Goal: Task Accomplishment & Management: Use online tool/utility

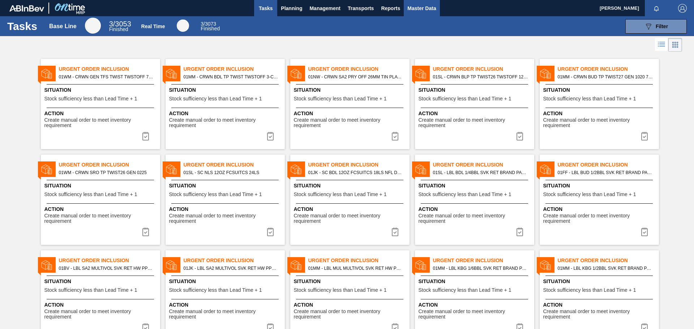
click at [421, 1] on button "Master Data" at bounding box center [422, 8] width 36 height 16
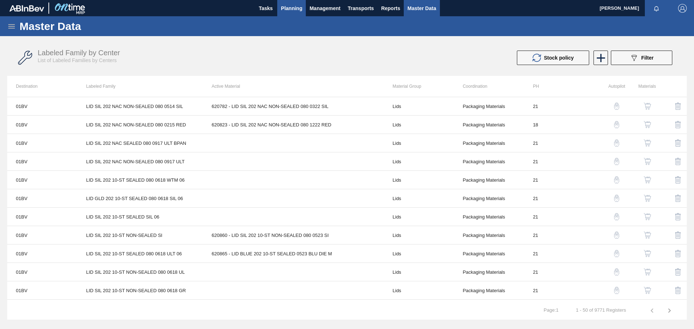
click at [290, 7] on span "Planning" at bounding box center [291, 8] width 21 height 9
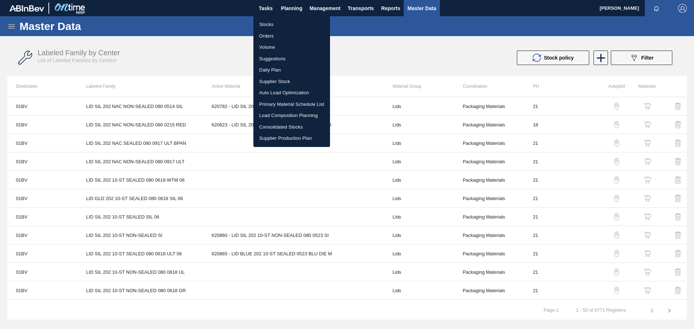
click at [382, 47] on div at bounding box center [347, 164] width 694 height 329
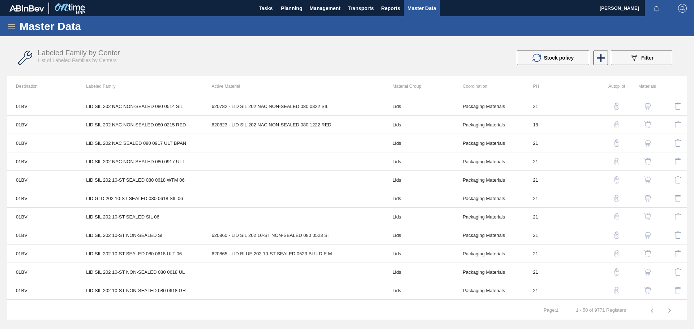
click at [8, 28] on icon at bounding box center [11, 26] width 7 height 4
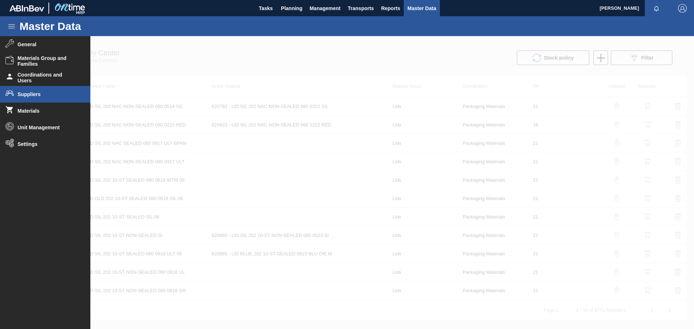
click at [43, 92] on span "Suppliers" at bounding box center [48, 94] width 60 height 6
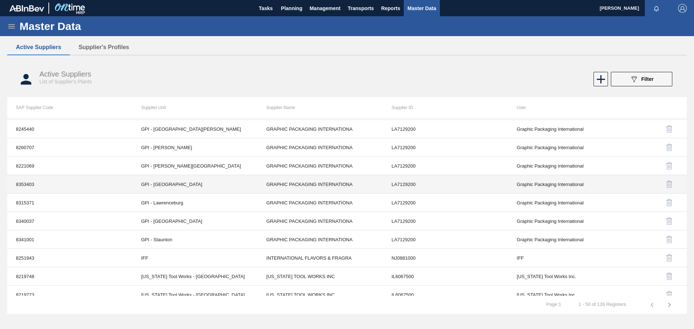
scroll to position [744, 0]
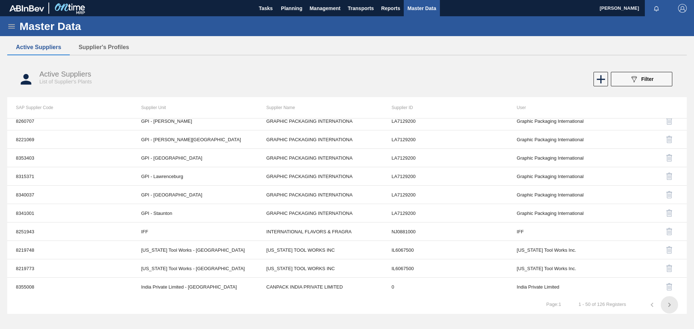
click at [670, 307] on icon "button" at bounding box center [669, 305] width 9 height 9
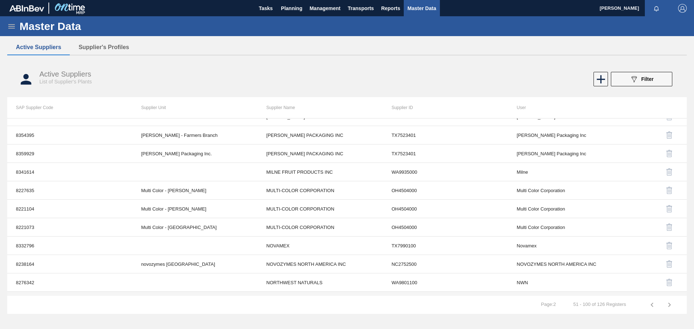
scroll to position [599, 0]
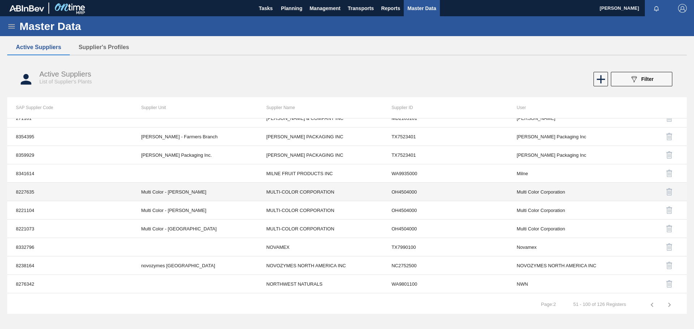
click at [174, 192] on td "Multi Color - Fulton" at bounding box center [194, 192] width 125 height 18
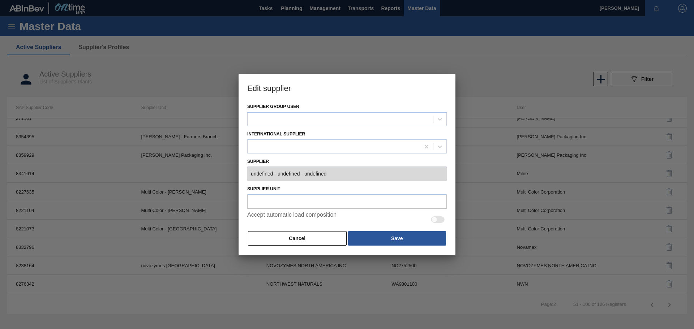
type input "0008227635 - MULTI-COLOR CORPORATION - OH4504000"
type input "Multi Color - Fulton"
checkbox input "true"
click at [308, 239] on button "Cancel" at bounding box center [297, 238] width 99 height 14
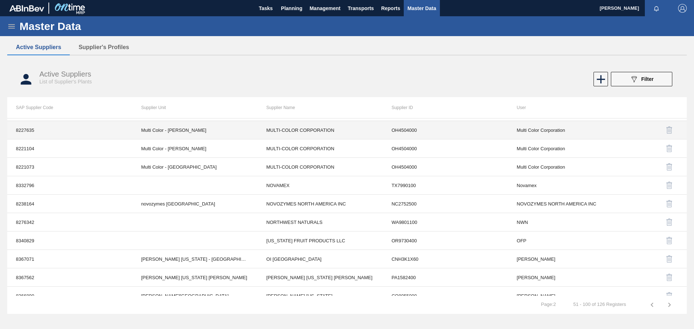
scroll to position [744, 0]
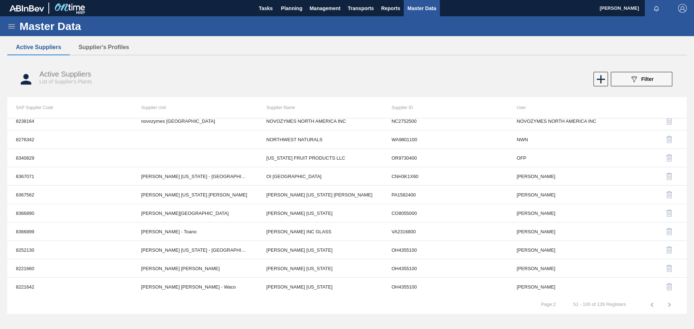
click at [667, 307] on icon "button" at bounding box center [669, 305] width 9 height 9
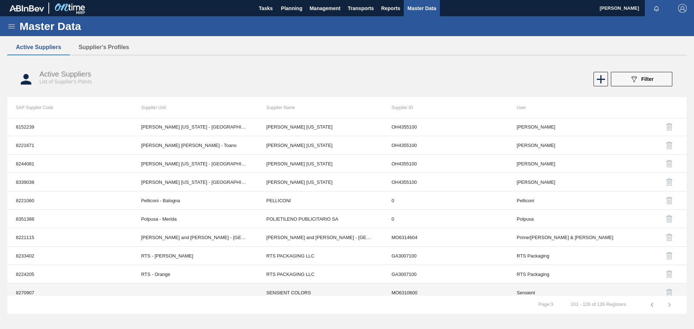
scroll to position [0, 0]
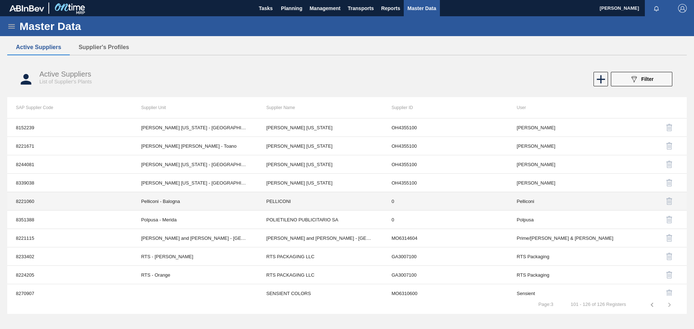
click at [180, 201] on td "Pelliconi - Balogna" at bounding box center [194, 201] width 125 height 18
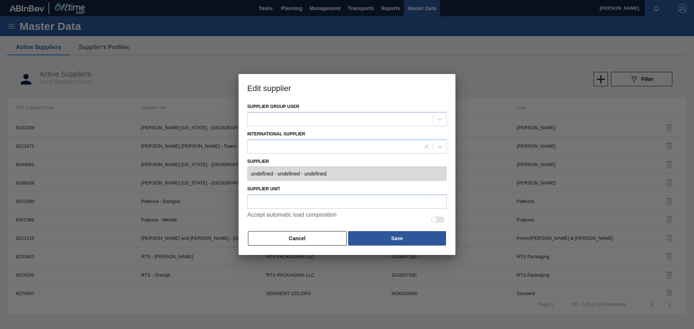
type input "0008221060 - PELLICONI - 0"
type input "Pelliconi - Balogna"
checkbox input "true"
click at [300, 242] on button "Cancel" at bounding box center [297, 238] width 99 height 14
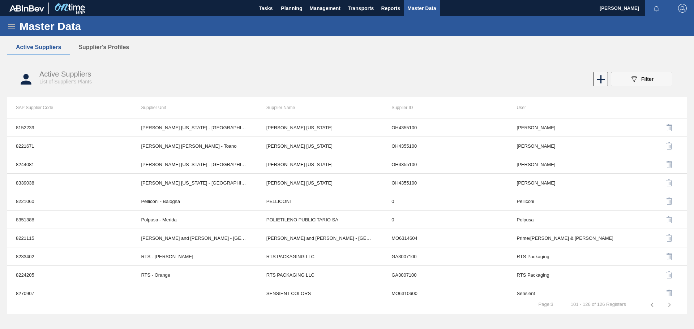
click at [422, 12] on span "Master Data" at bounding box center [421, 8] width 29 height 9
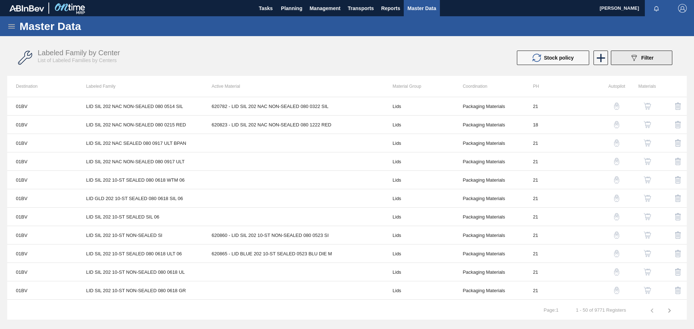
click at [638, 59] on icon "089F7B8B-B2A5-4AFE-B5C0-19BA573D28AC" at bounding box center [634, 58] width 9 height 9
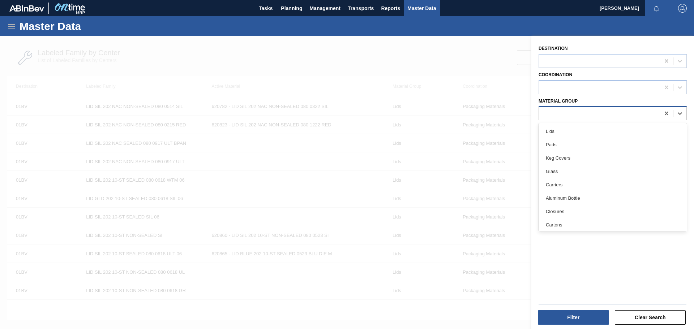
click at [652, 115] on div at bounding box center [599, 113] width 121 height 10
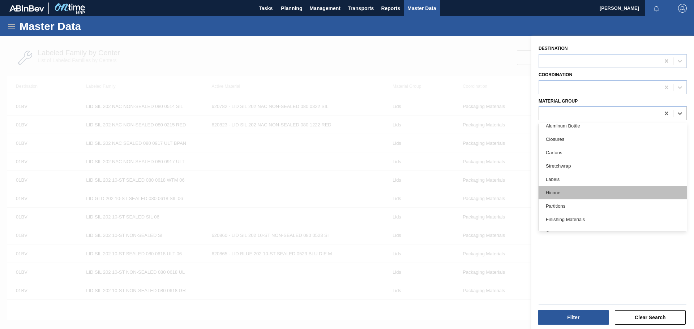
scroll to position [108, 0]
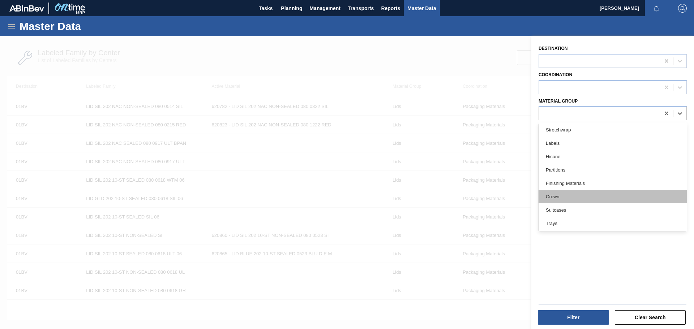
click at [571, 197] on div "Crown" at bounding box center [613, 196] width 148 height 13
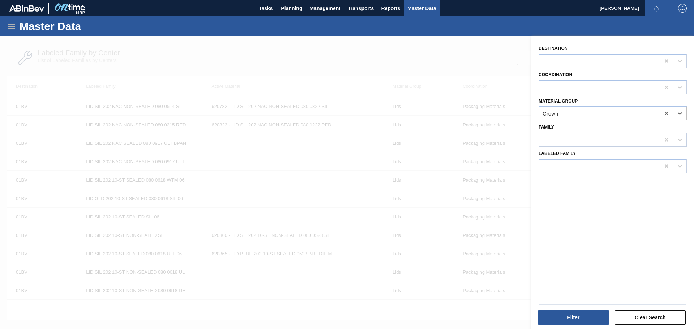
click at [576, 199] on div "Destination Coordination Material Group option Crown, selected. Select is focus…" at bounding box center [612, 183] width 163 height 295
click at [589, 136] on div at bounding box center [599, 140] width 121 height 10
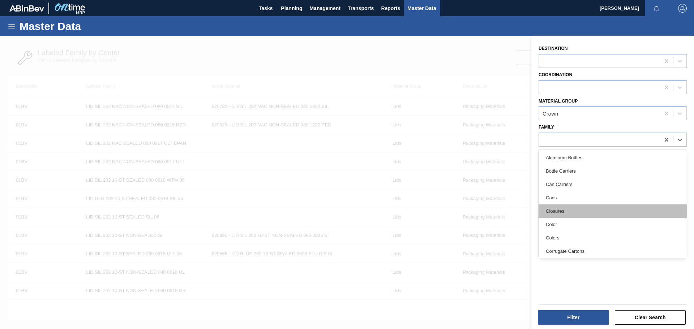
scroll to position [36, 0]
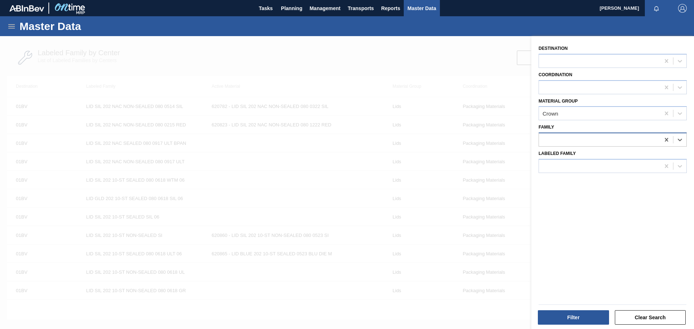
click at [602, 140] on div at bounding box center [599, 140] width 121 height 10
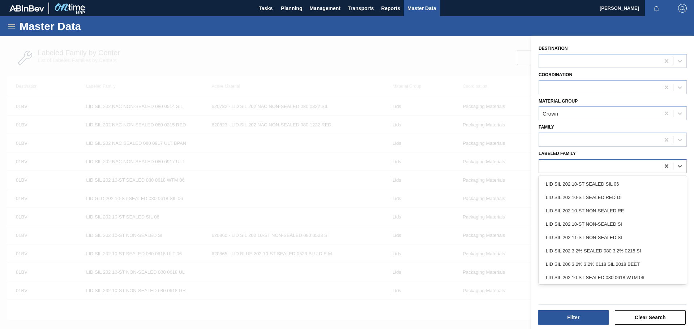
click at [585, 166] on div at bounding box center [599, 166] width 121 height 10
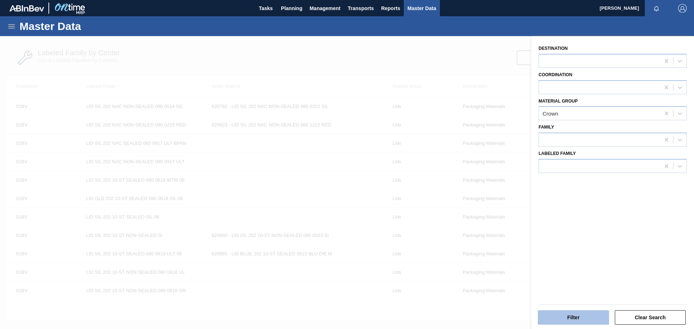
click at [579, 313] on button "Filter" at bounding box center [573, 318] width 71 height 14
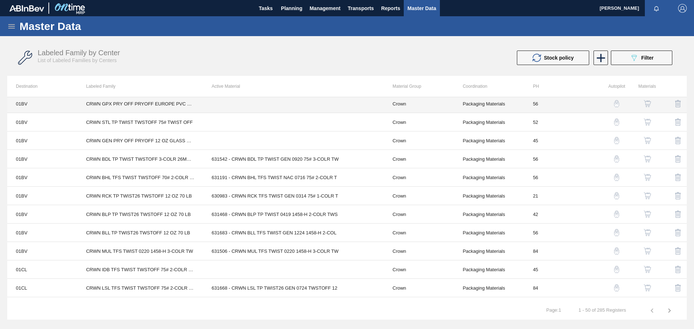
scroll to position [506, 0]
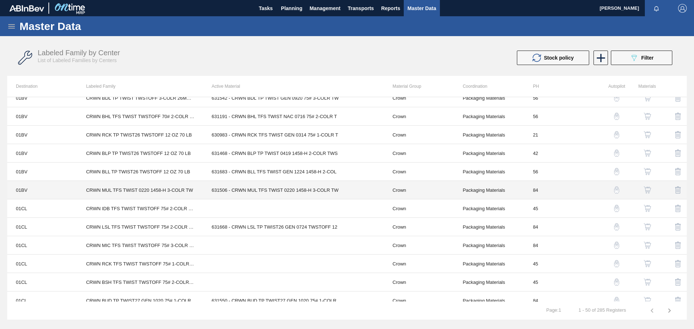
click at [358, 192] on td "631506 - CRWN MUL TFS TWIST 0220 1458-H 3-COLR TW" at bounding box center [293, 190] width 181 height 18
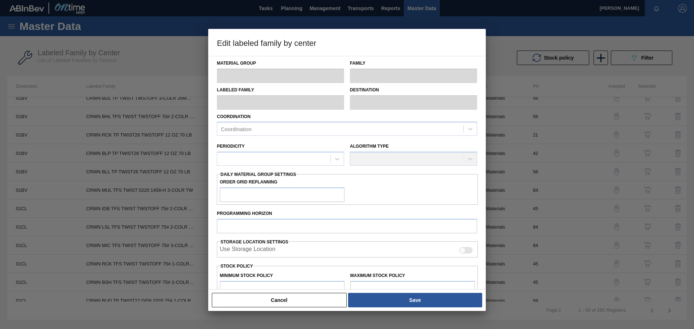
type input "Crown"
type input "Crowns"
type input "CRWN MUL TFS TWIST 0220 1458-H 3-COLR TW"
type input "01BV - [GEOGRAPHIC_DATA] Brewery"
type input "84"
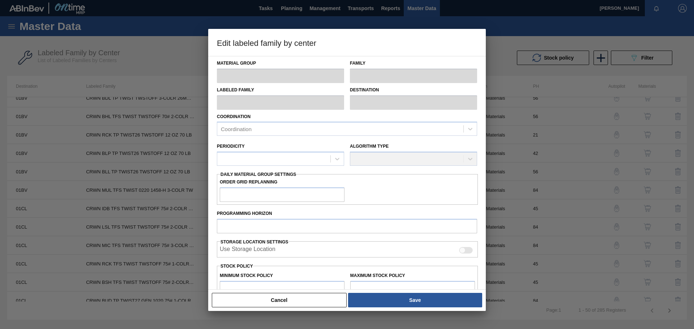
type input "3,030,105"
type input "27,027,448"
type input "0"
type input "3,030,105"
checkbox input "true"
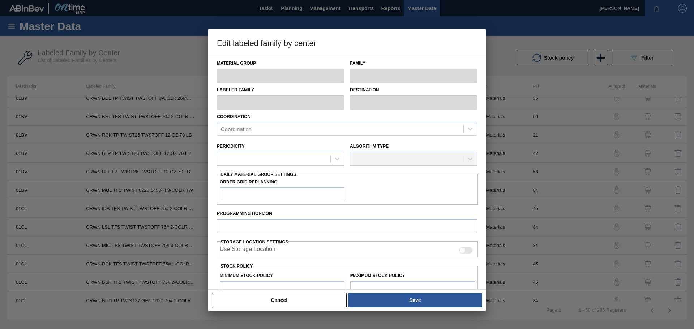
checkbox input "true"
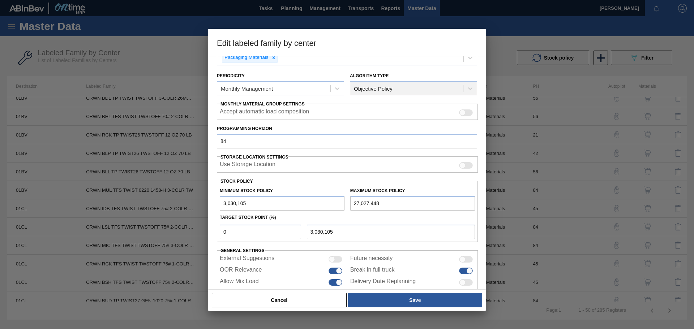
scroll to position [0, 0]
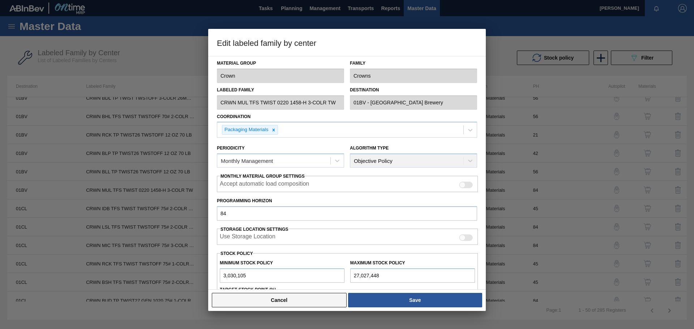
click at [296, 298] on button "Cancel" at bounding box center [279, 300] width 135 height 14
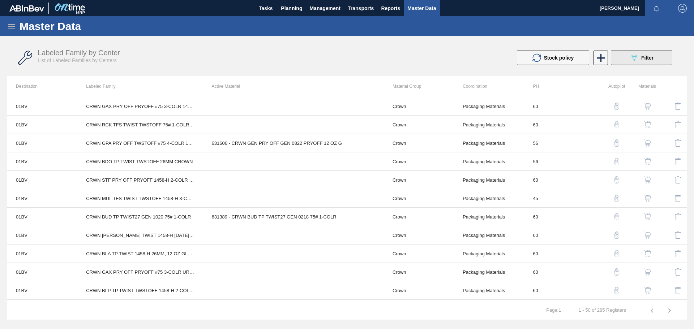
click at [622, 60] on button "089F7B8B-B2A5-4AFE-B5C0-19BA573D28AC Filter" at bounding box center [641, 58] width 61 height 14
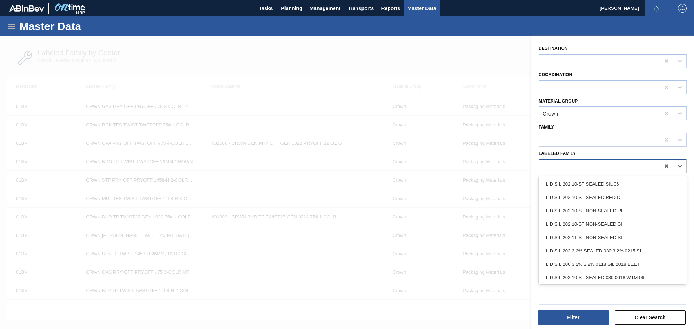
click at [595, 163] on div at bounding box center [599, 166] width 121 height 10
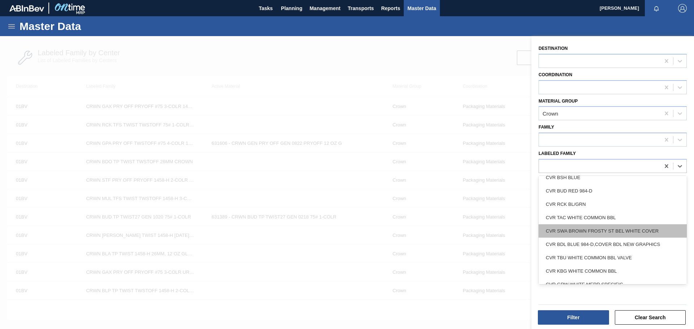
scroll to position [1251, 0]
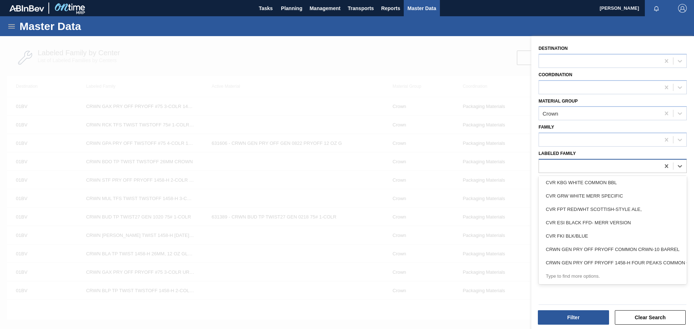
click at [578, 164] on div at bounding box center [599, 166] width 121 height 10
type Family "CRWN MUL"
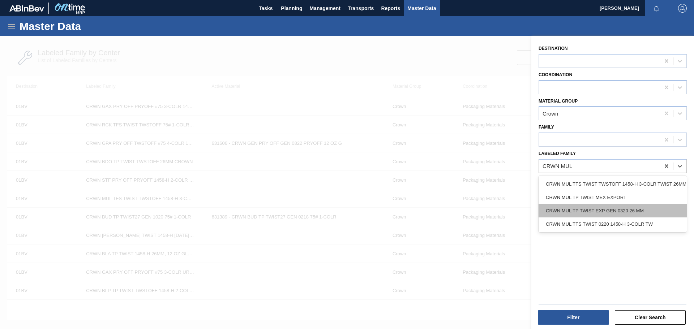
click at [585, 212] on div "CRWN MUL TP TWIST EXP GEN 0320 26 MM" at bounding box center [613, 210] width 148 height 13
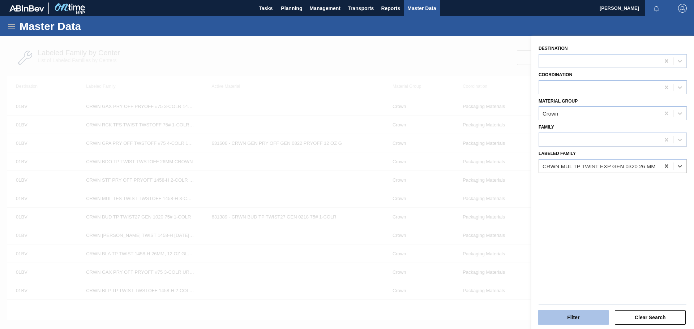
click at [574, 316] on button "Filter" at bounding box center [573, 318] width 71 height 14
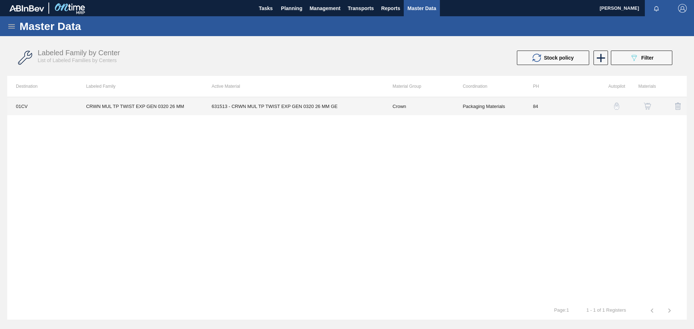
click at [175, 109] on td "CRWN MUL TP TWIST EXP GEN 0320 26 MM" at bounding box center [139, 106] width 125 height 18
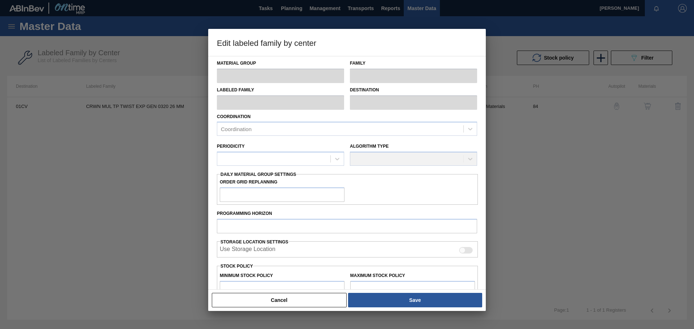
type input "Crown"
type input "Crowns"
type input "CRWN MUL TP TWIST EXP GEN 0320 26 MM"
type input "01CV - [GEOGRAPHIC_DATA] Brewery"
type input "0"
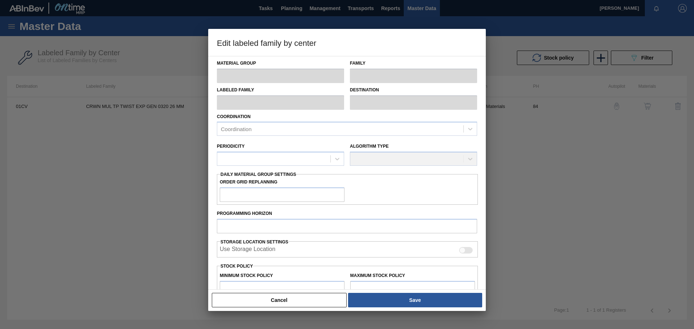
type input "84"
type input "0"
type input "1,964,575"
type input "0"
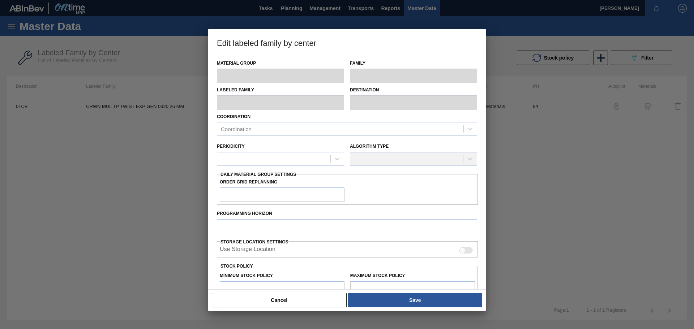
checkbox input "true"
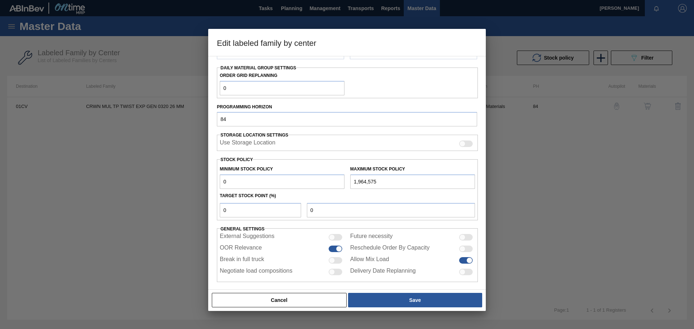
scroll to position [0, 0]
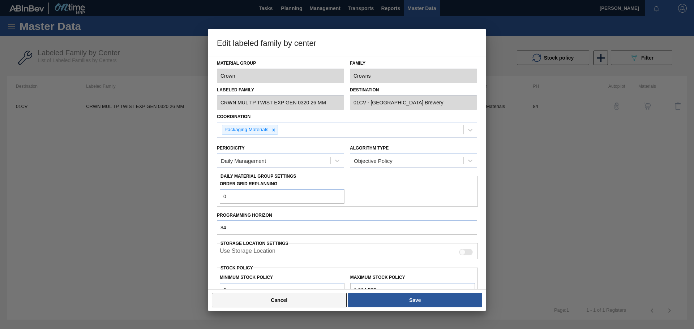
click at [290, 302] on button "Cancel" at bounding box center [279, 300] width 135 height 14
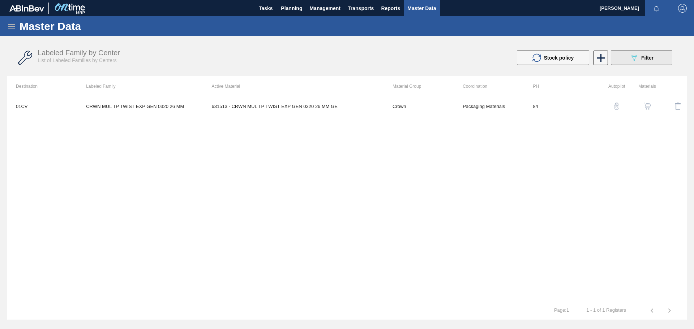
click at [633, 58] on icon at bounding box center [634, 58] width 5 height 6
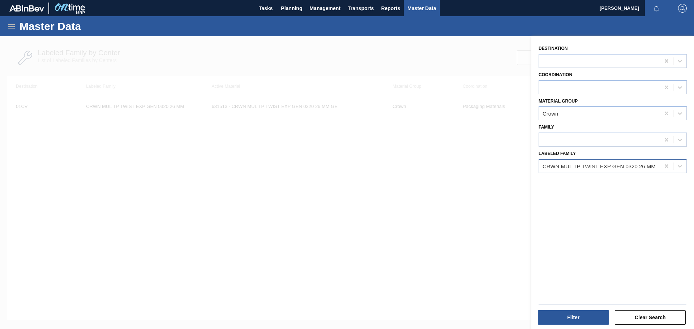
click at [624, 165] on div "CRWN MUL TP TWIST EXP GEN 0320 26 MM" at bounding box center [599, 166] width 113 height 6
drag, startPoint x: 658, startPoint y: 166, endPoint x: 595, endPoint y: 167, distance: 63.3
click at [595, 167] on div "CRWN MUL TP TWIST EXP GEN 0320 26 MM" at bounding box center [599, 166] width 121 height 10
click at [664, 167] on icon at bounding box center [666, 166] width 7 height 7
click at [607, 168] on div at bounding box center [599, 166] width 121 height 10
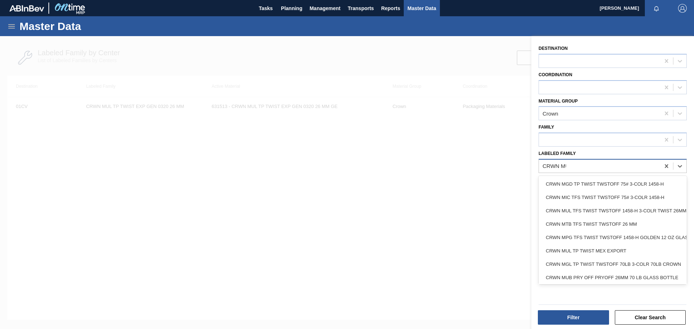
type Family "CRWN MUL"
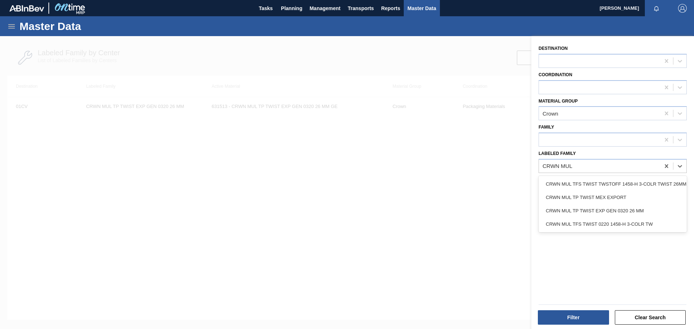
click at [603, 220] on div "CRWN MUL TFS TWIST 0220 1458-H 3-COLR TW" at bounding box center [613, 224] width 148 height 13
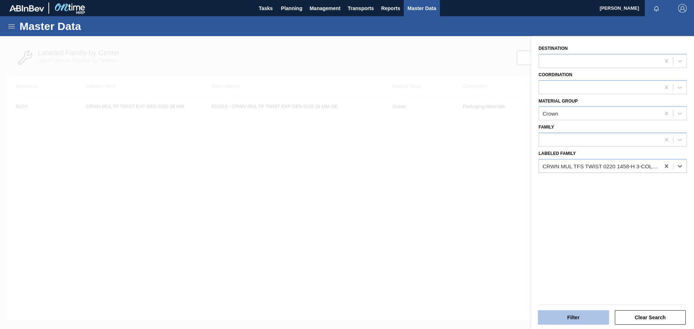
click at [579, 316] on button "Filter" at bounding box center [573, 318] width 71 height 14
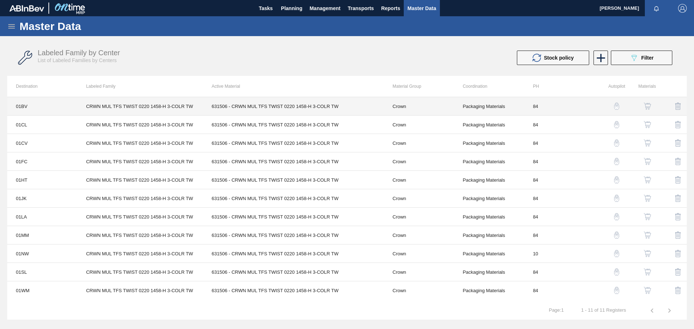
click at [106, 110] on td "CRWN MUL TFS TWIST 0220 1458-H 3-COLR TW" at bounding box center [139, 106] width 125 height 18
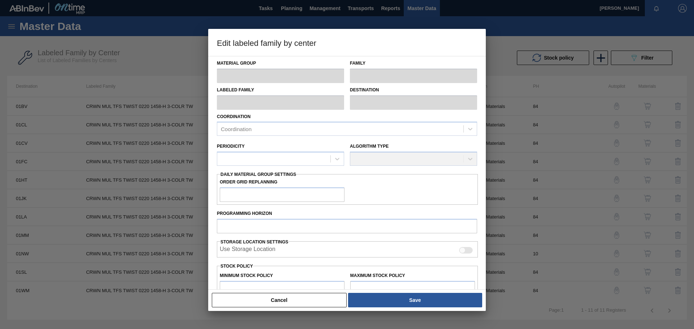
type input "Crown"
type input "Crowns"
type input "CRWN MUL TFS TWIST 0220 1458-H 3-COLR TW"
type input "01BV - [GEOGRAPHIC_DATA] Brewery"
type input "84"
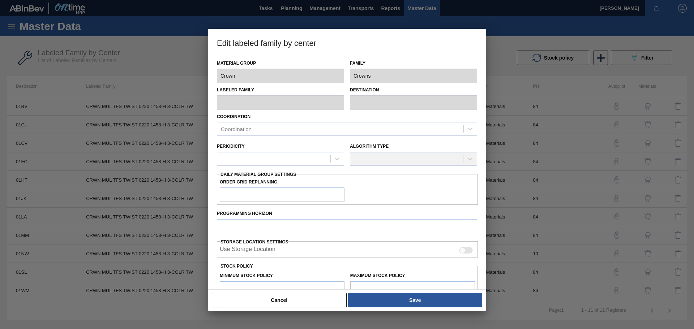
type input "3,030,105"
type input "27,027,448"
type input "0"
type input "3,030,105"
checkbox input "true"
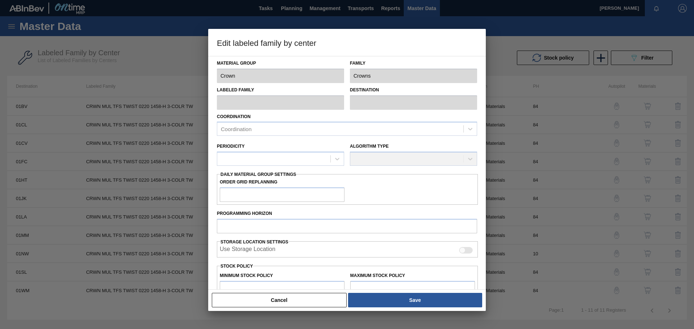
checkbox input "true"
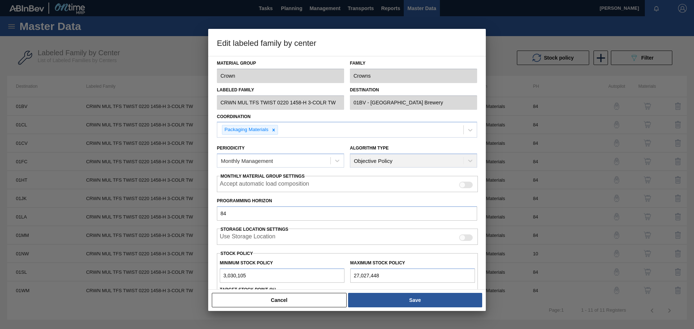
scroll to position [72, 0]
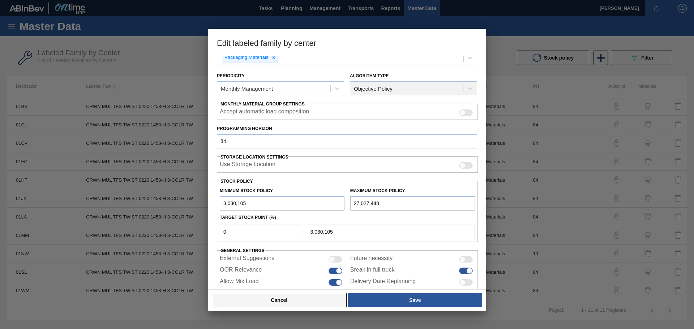
click at [294, 300] on button "Cancel" at bounding box center [279, 300] width 135 height 14
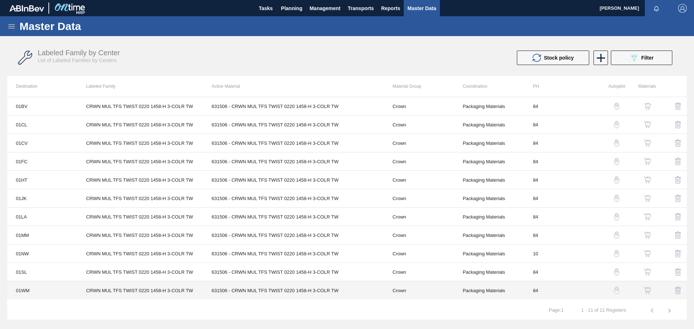
click at [132, 290] on td "CRWN MUL TFS TWIST 0220 1458-H 3-COLR TW" at bounding box center [139, 291] width 125 height 18
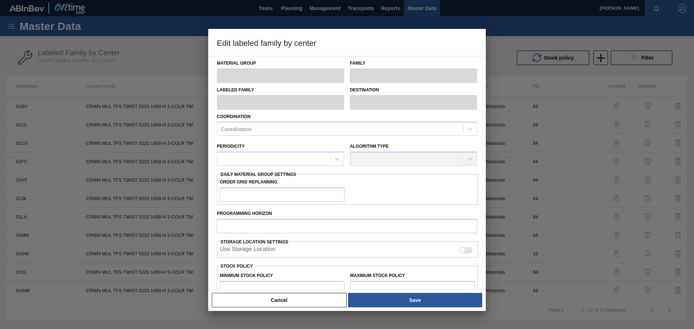
type input "Crown"
type input "Crowns"
type input "CRWN MUL TFS TWIST 0220 1458-H 3-COLR TW"
type input "01WM - Williamsburg Brewery"
type input "84"
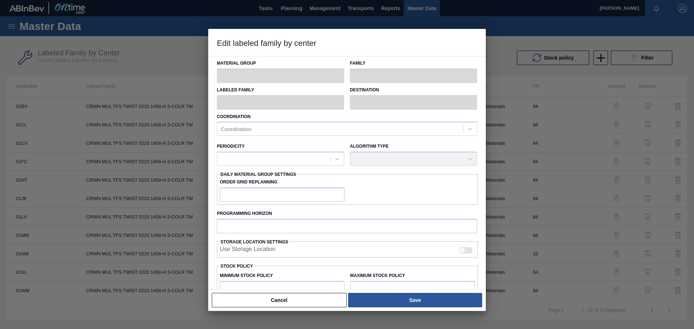
type input "2,164,615"
type input "8,422,206"
type input "20"
type input "3,416,133"
checkbox input "true"
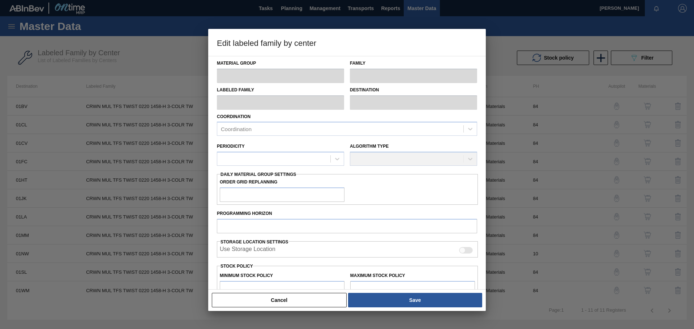
checkbox input "true"
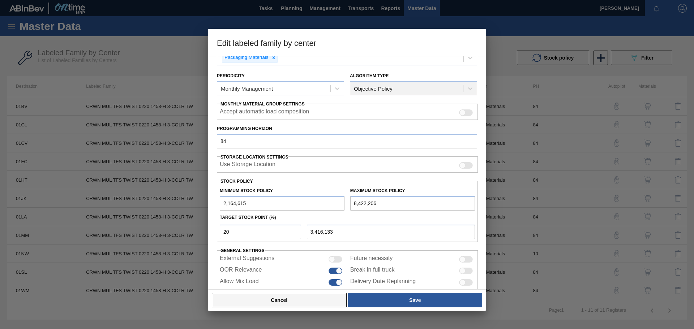
click at [295, 299] on button "Cancel" at bounding box center [279, 300] width 135 height 14
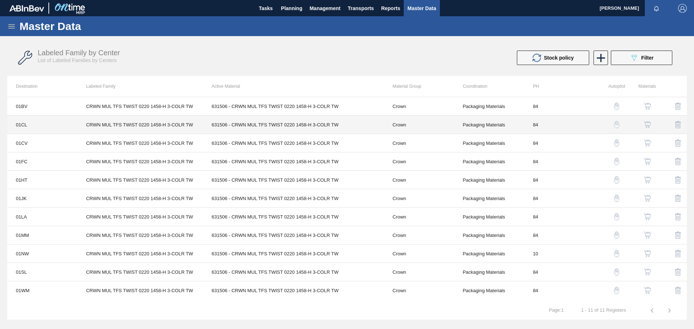
click at [91, 129] on td "CRWN MUL TFS TWIST 0220 1458-H 3-COLR TW" at bounding box center [139, 125] width 125 height 18
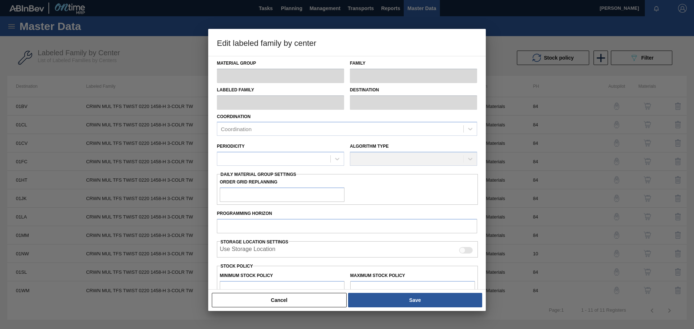
type input "Crown"
type input "Crowns"
type input "CRWN MUL TFS TWIST 0220 1458-H 3-COLR TW"
type input "01CL - Columbus Brewery"
type input "84"
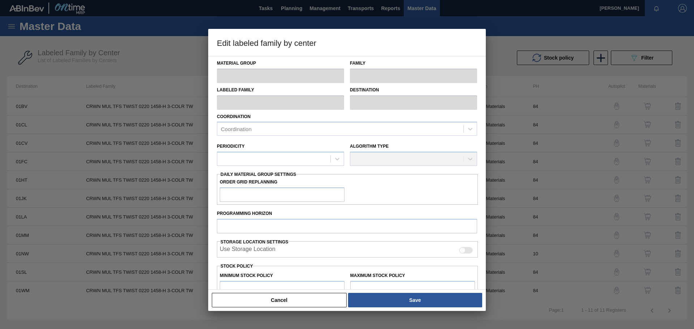
type input "2,502,267"
type input "11,292,818"
type input "25"
type input "4,699,905"
checkbox input "true"
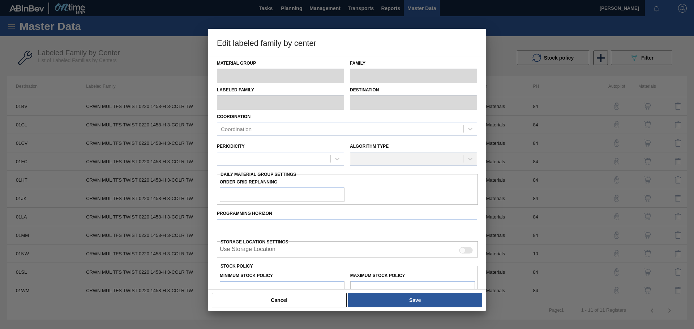
checkbox input "true"
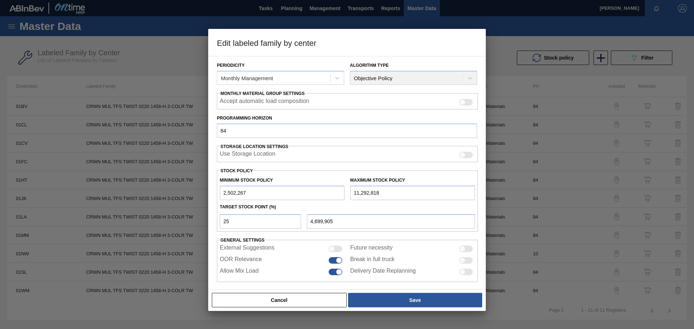
scroll to position [88, 0]
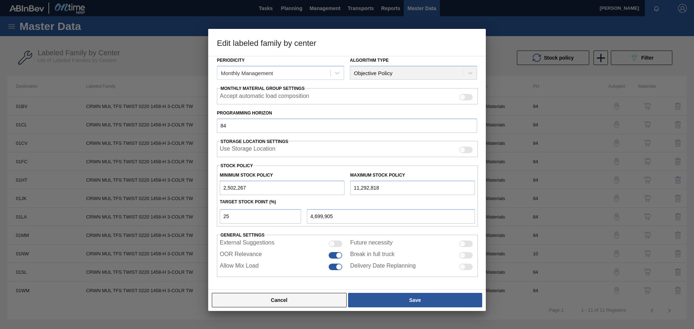
click at [293, 297] on button "Cancel" at bounding box center [279, 300] width 135 height 14
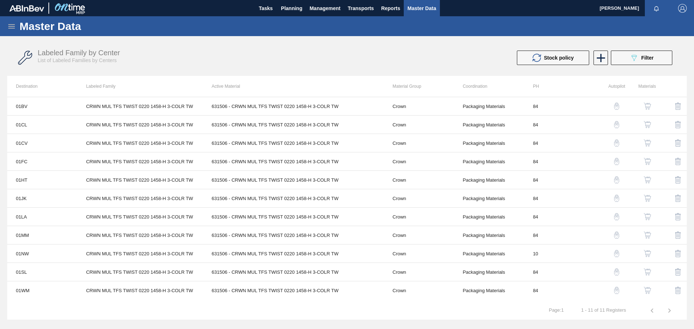
click at [388, 56] on div "Stock policy 089F7B8B-B2A5-4AFE-B5C0-19BA573D28AC Filter" at bounding box center [515, 58] width 322 height 14
click at [367, 10] on span "Transports" at bounding box center [361, 8] width 26 height 9
click at [325, 7] on div at bounding box center [347, 164] width 694 height 329
click at [320, 9] on span "Management" at bounding box center [324, 8] width 31 height 9
click at [295, 8] on div at bounding box center [347, 164] width 694 height 329
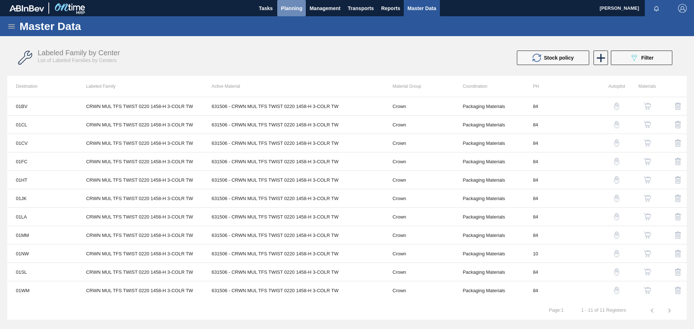
click at [294, 8] on span "Planning" at bounding box center [291, 8] width 21 height 9
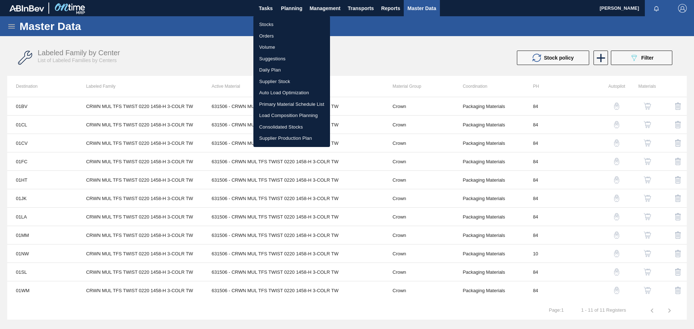
click at [277, 34] on li "Orders" at bounding box center [291, 36] width 77 height 12
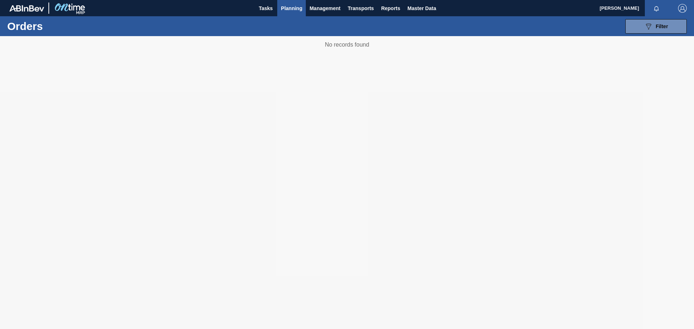
click at [291, 7] on span "Planning" at bounding box center [291, 8] width 21 height 9
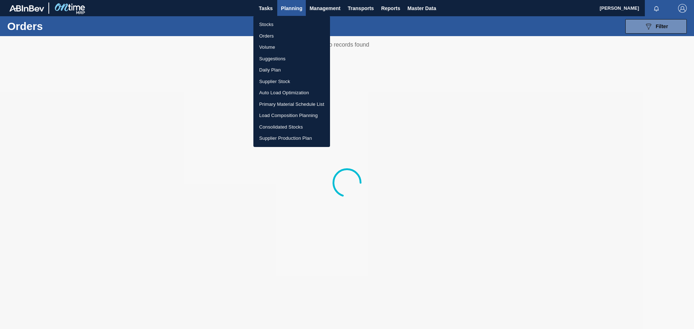
click at [286, 58] on li "Suggestions" at bounding box center [291, 59] width 77 height 12
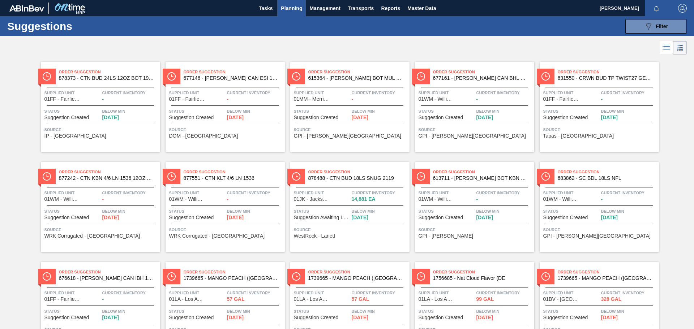
click at [665, 48] on icon at bounding box center [667, 48] width 6 height 0
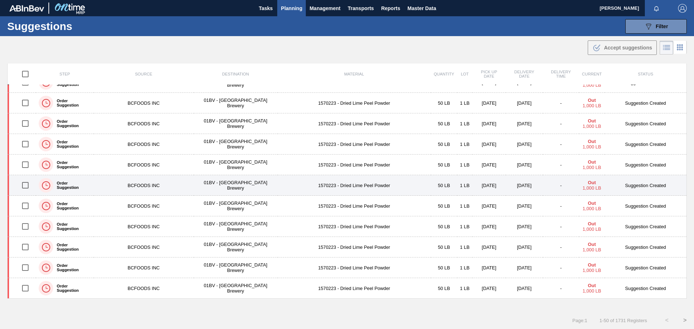
scroll to position [0, 0]
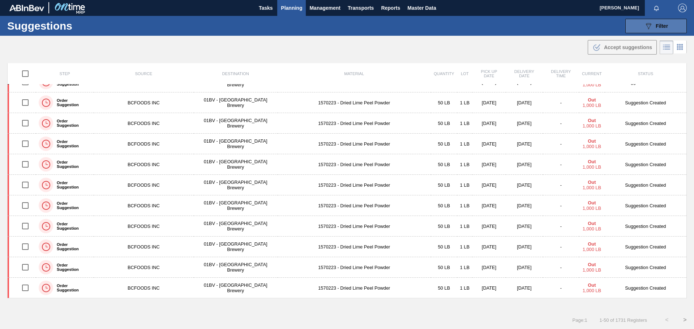
click at [642, 24] on button "089F7B8B-B2A5-4AFE-B5C0-19BA573D28AC Filter" at bounding box center [656, 26] width 61 height 14
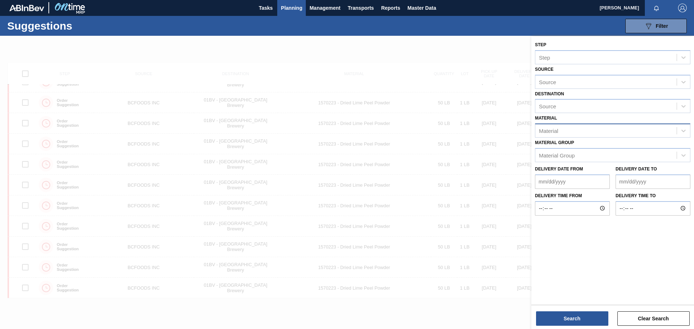
click at [578, 128] on div "Material" at bounding box center [605, 131] width 141 height 10
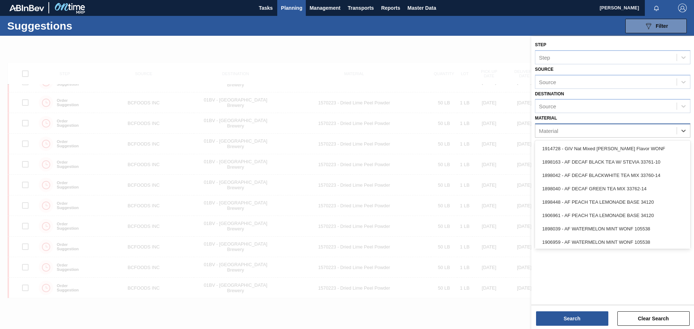
click at [578, 128] on div "Material" at bounding box center [605, 131] width 141 height 10
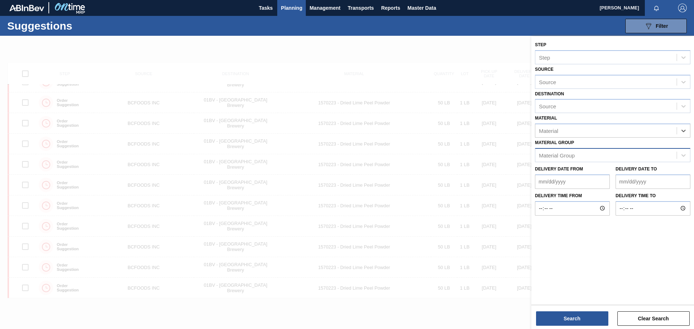
click at [582, 153] on div "Material Group" at bounding box center [605, 155] width 141 height 10
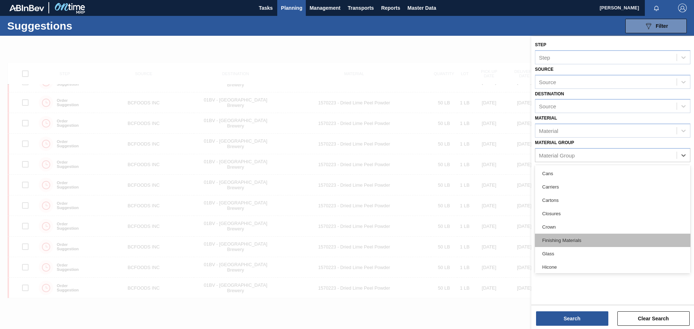
scroll to position [36, 0]
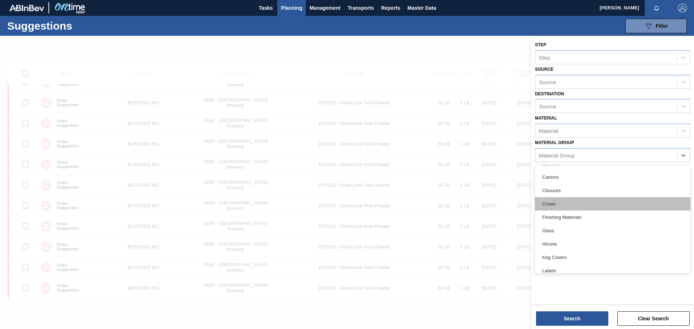
click at [562, 204] on div "Crown" at bounding box center [612, 203] width 155 height 13
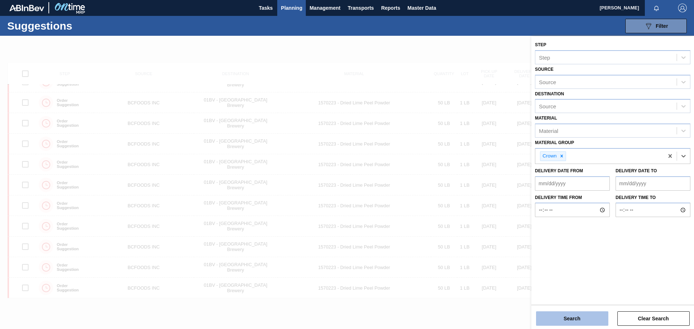
click at [572, 317] on button "Search" at bounding box center [572, 319] width 72 height 14
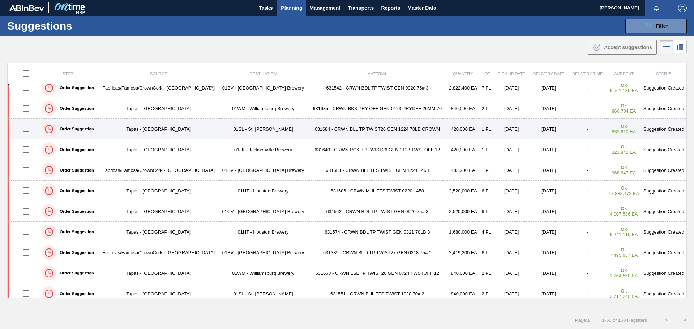
scroll to position [817, 0]
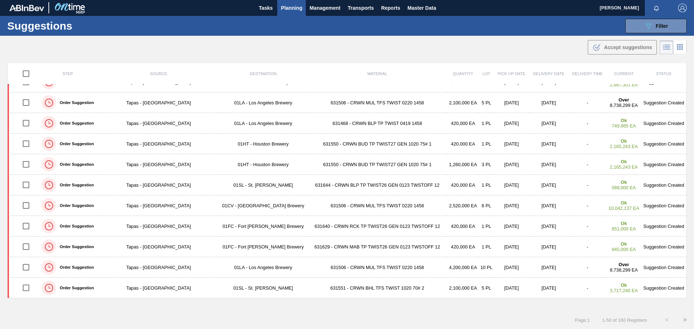
click at [681, 321] on button ">" at bounding box center [685, 320] width 18 height 18
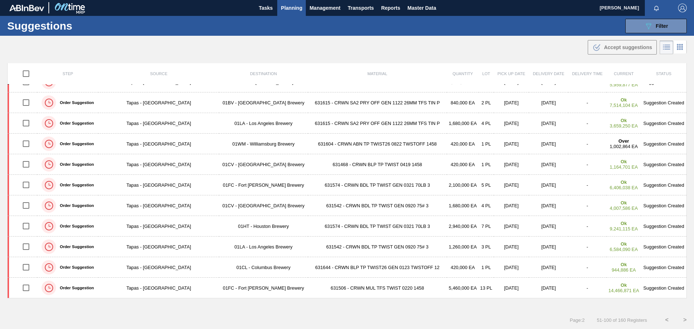
click at [683, 321] on button ">" at bounding box center [685, 320] width 18 height 18
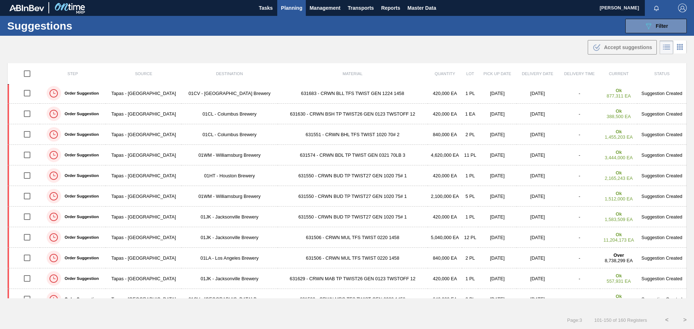
scroll to position [0, 0]
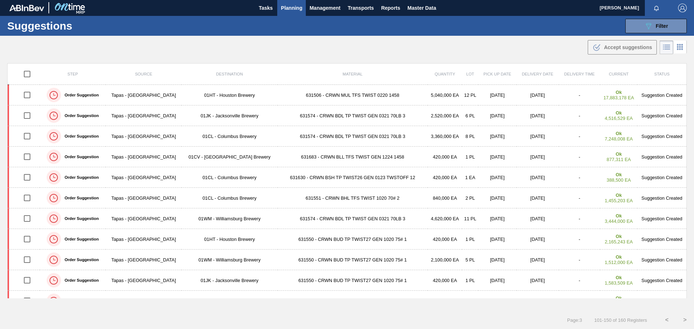
click at [663, 318] on button "<" at bounding box center [667, 320] width 18 height 18
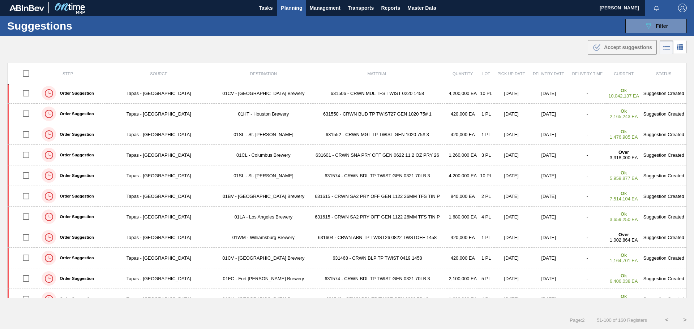
scroll to position [817, 0]
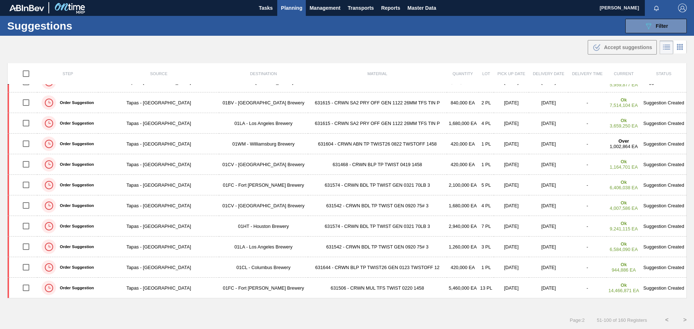
click at [664, 320] on button "<" at bounding box center [667, 320] width 18 height 18
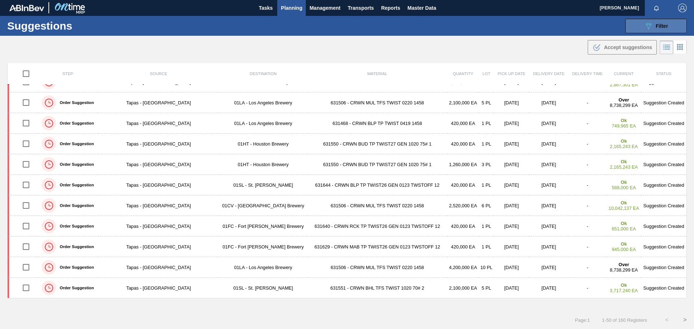
click at [649, 27] on icon "089F7B8B-B2A5-4AFE-B5C0-19BA573D28AC" at bounding box center [648, 26] width 9 height 9
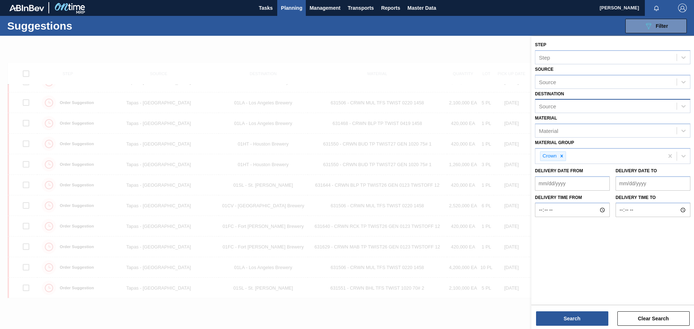
click at [600, 107] on div "Source" at bounding box center [605, 106] width 141 height 10
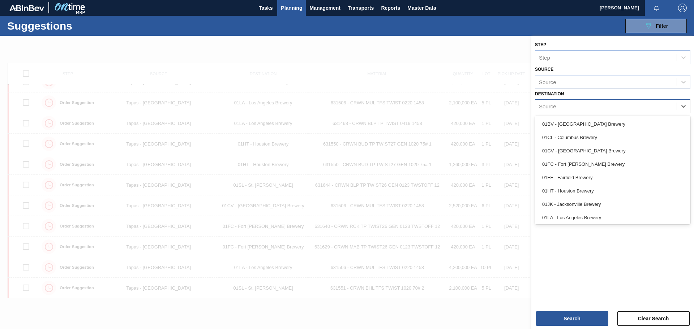
click at [600, 107] on div "Source" at bounding box center [605, 106] width 141 height 10
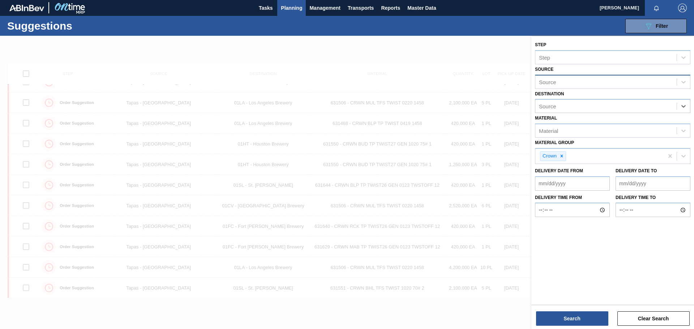
click at [600, 83] on div "Source" at bounding box center [605, 82] width 141 height 10
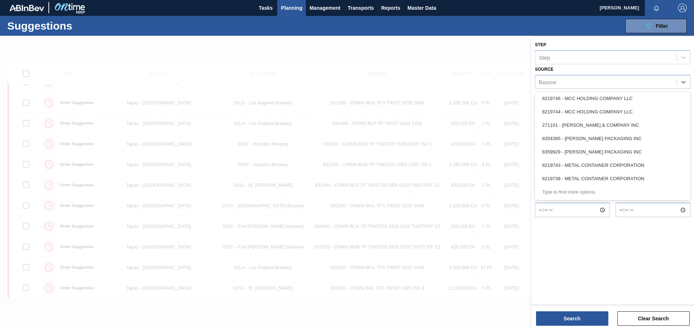
scroll to position [1058, 0]
type input "Pe"
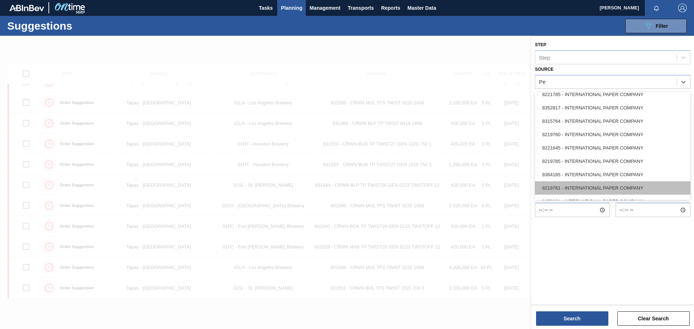
scroll to position [149, 0]
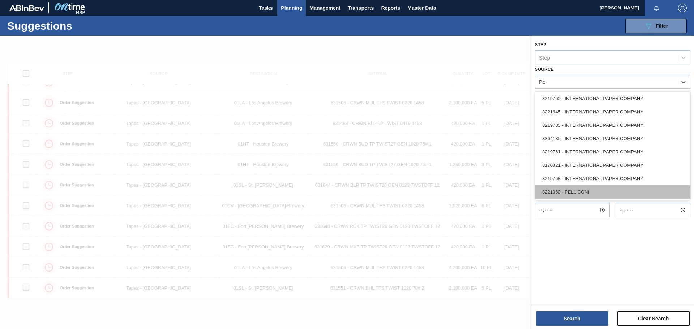
click at [598, 189] on div "8221060 - PELLICONI" at bounding box center [612, 191] width 155 height 13
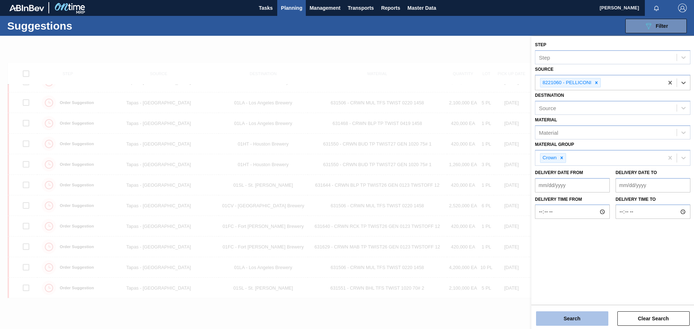
click at [573, 317] on button "Search" at bounding box center [572, 319] width 72 height 14
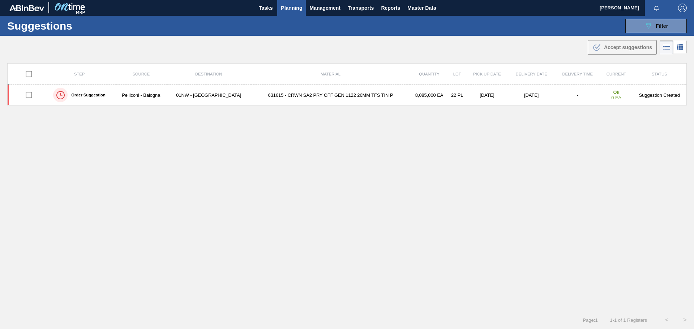
scroll to position [0, 0]
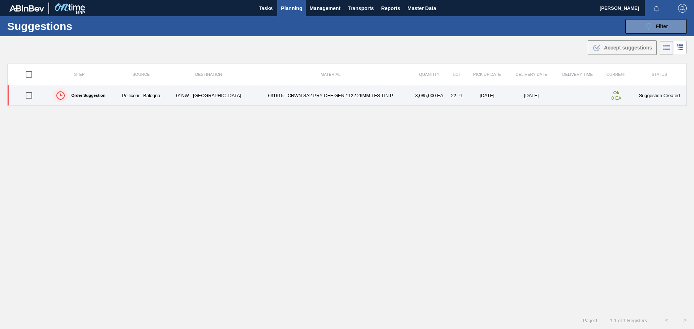
click at [166, 100] on td "Pelliconi - Balogna" at bounding box center [141, 95] width 51 height 21
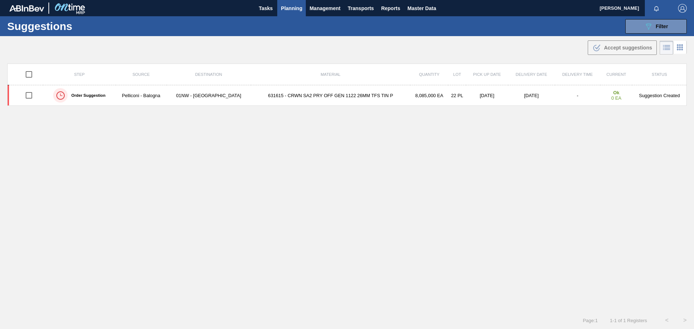
click at [287, 9] on span "Planning" at bounding box center [291, 8] width 21 height 9
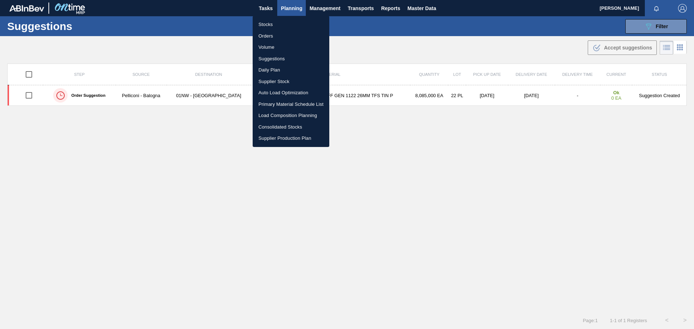
click at [391, 50] on div at bounding box center [347, 164] width 694 height 329
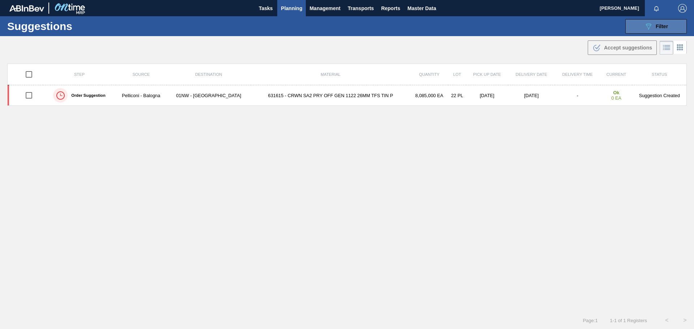
click at [656, 25] on span "Filter" at bounding box center [662, 27] width 12 height 6
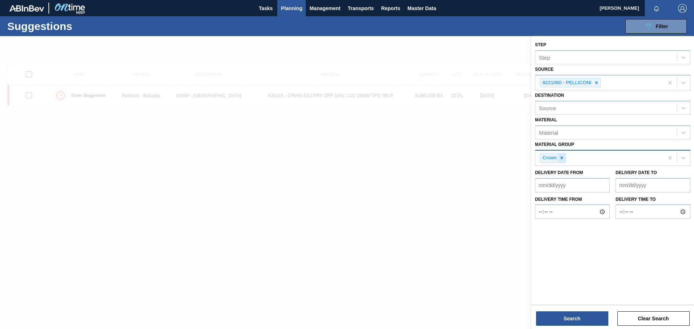
click at [562, 157] on icon at bounding box center [561, 157] width 5 height 5
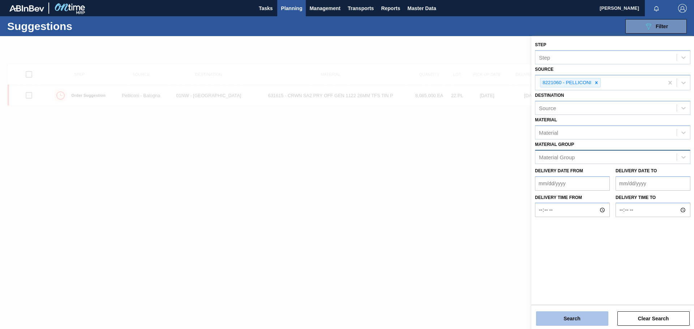
click at [578, 317] on button "Search" at bounding box center [572, 319] width 72 height 14
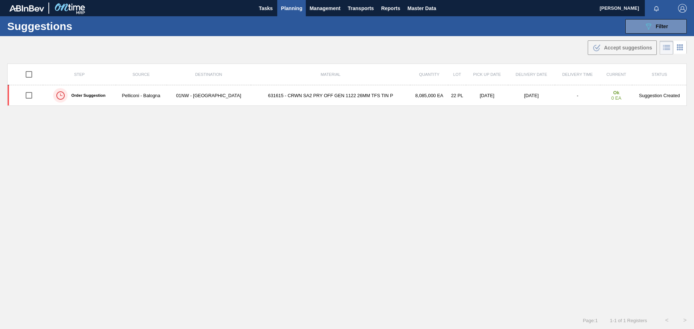
click at [295, 6] on span "Planning" at bounding box center [291, 8] width 21 height 9
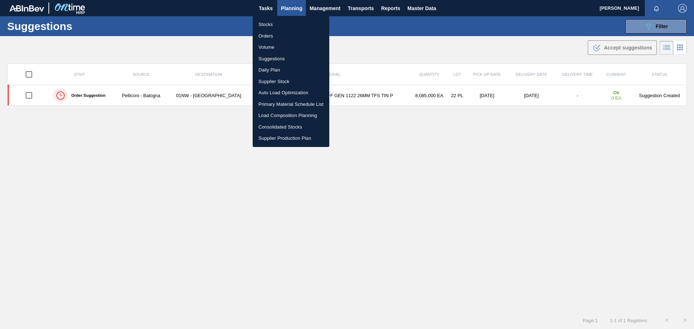
click at [269, 47] on li "Volume" at bounding box center [291, 48] width 77 height 12
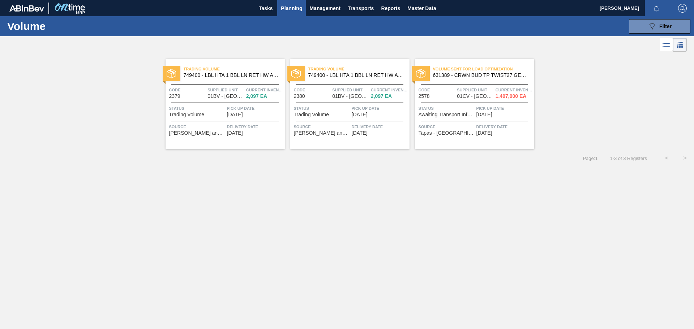
click at [227, 115] on span "09/13/2025" at bounding box center [235, 114] width 16 height 5
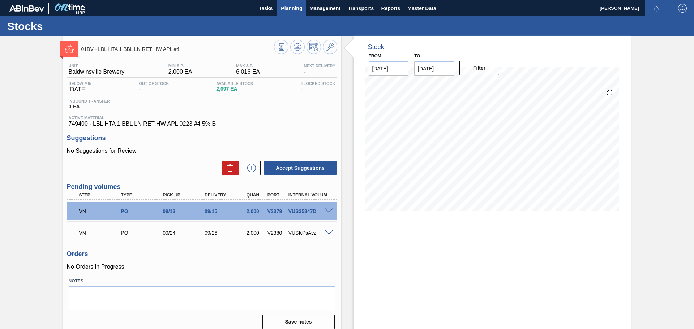
click at [293, 9] on span "Planning" at bounding box center [291, 8] width 21 height 9
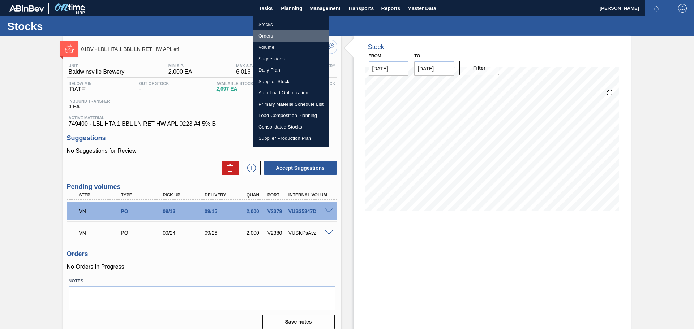
click at [271, 34] on li "Orders" at bounding box center [291, 36] width 77 height 12
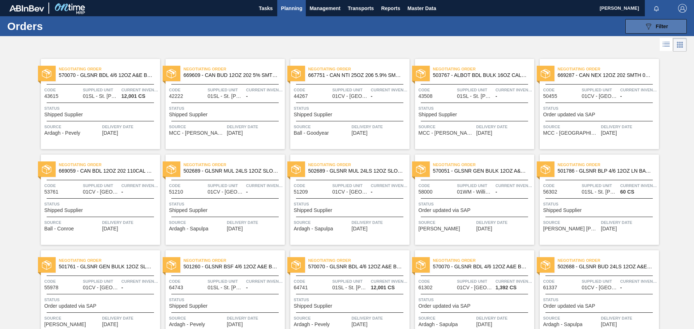
click at [642, 27] on button "089F7B8B-B2A5-4AFE-B5C0-19BA573D28AC Filter" at bounding box center [656, 26] width 61 height 14
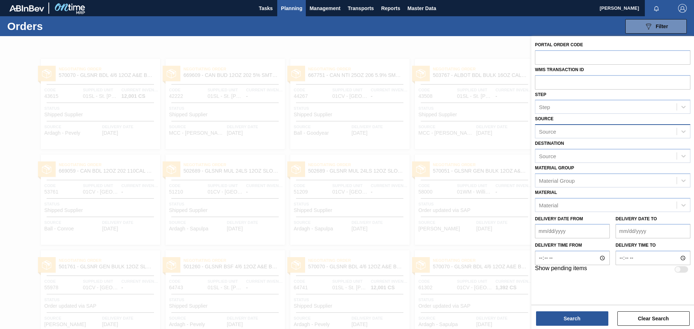
click at [576, 130] on div "Source" at bounding box center [605, 132] width 141 height 10
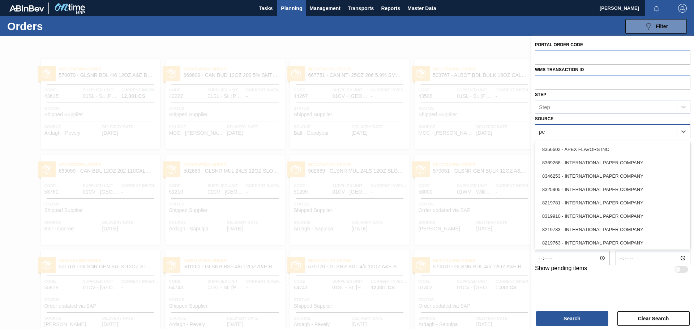
type input "pel"
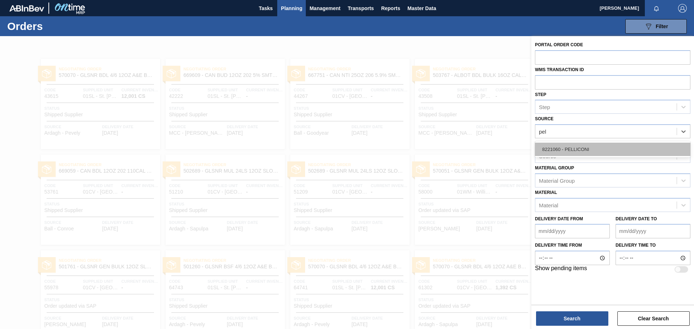
click at [588, 147] on div "8221060 - PELLICONI" at bounding box center [612, 149] width 155 height 13
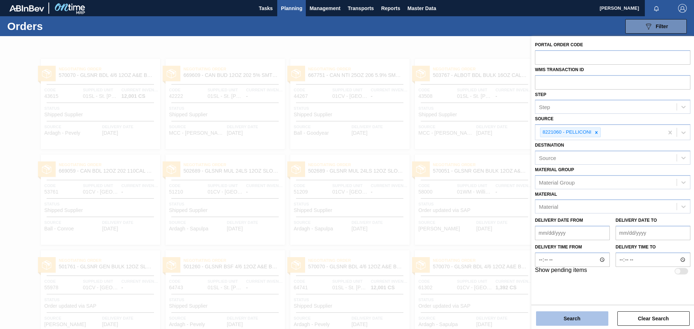
click at [578, 320] on button "Search" at bounding box center [572, 319] width 72 height 14
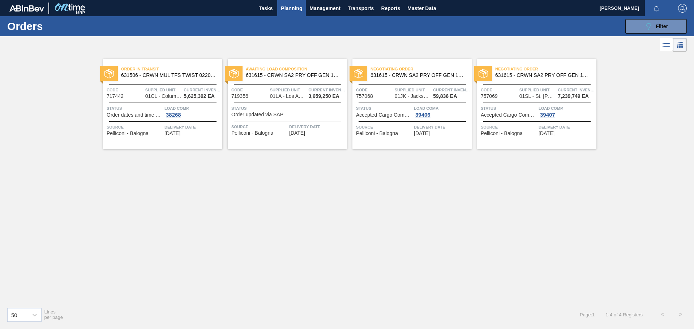
click at [139, 90] on span "Code" at bounding box center [125, 89] width 37 height 7
click at [298, 104] on div "Awaiting Load Composition 631615 - CRWN SA2 PRY OFF GEN 1122 26MM TFS TIN P Cod…" at bounding box center [287, 104] width 119 height 90
click at [294, 9] on span "Planning" at bounding box center [291, 8] width 21 height 9
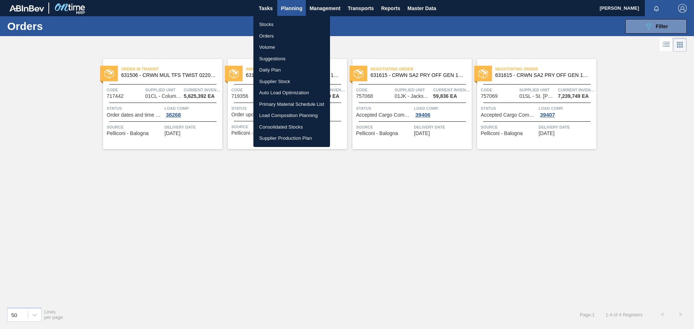
click at [306, 114] on li "Load Composition Planning" at bounding box center [291, 116] width 77 height 12
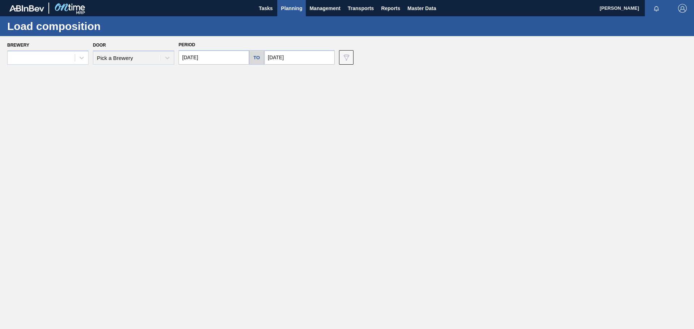
click at [93, 60] on div "Door Pick a Brewery" at bounding box center [133, 52] width 81 height 25
click at [84, 59] on icon at bounding box center [81, 57] width 7 height 7
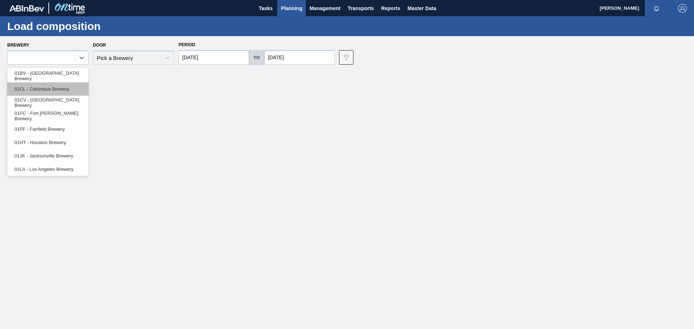
click at [63, 89] on div "01CL - Columbus Brewery" at bounding box center [47, 88] width 81 height 13
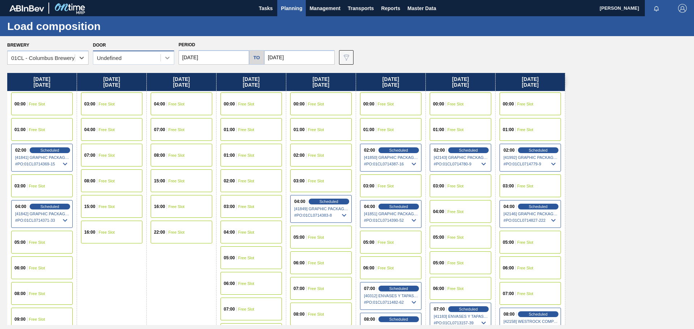
click at [164, 58] on icon at bounding box center [167, 57] width 7 height 7
click at [287, 9] on span "Planning" at bounding box center [291, 8] width 21 height 9
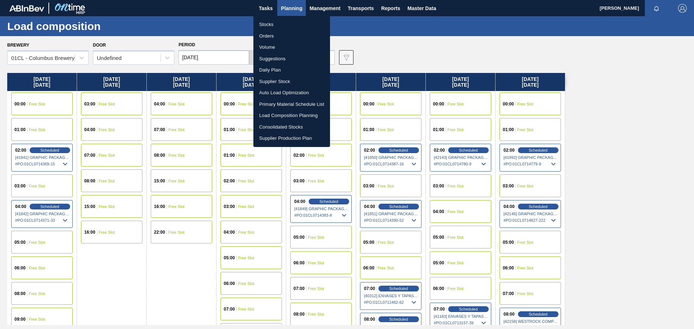
click at [421, 10] on div at bounding box center [347, 164] width 694 height 329
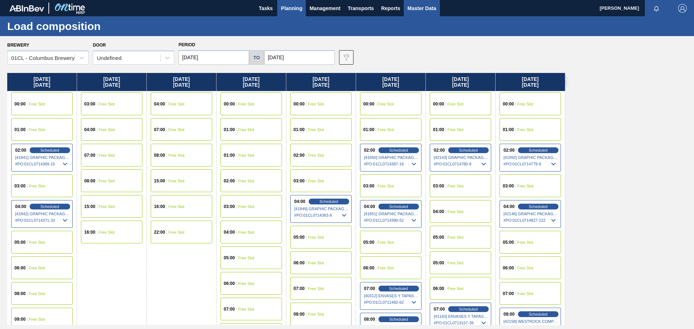
click at [420, 8] on span "Master Data" at bounding box center [421, 8] width 29 height 9
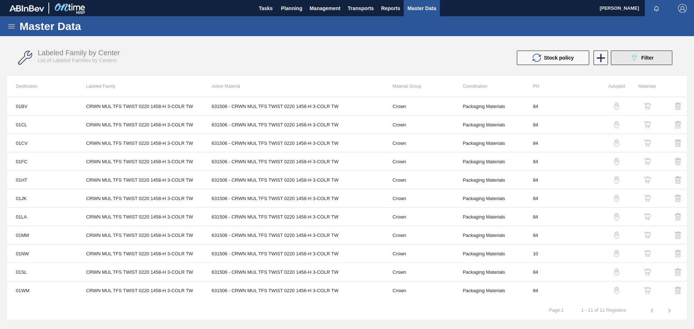
click at [636, 62] on icon "089F7B8B-B2A5-4AFE-B5C0-19BA573D28AC" at bounding box center [634, 58] width 9 height 9
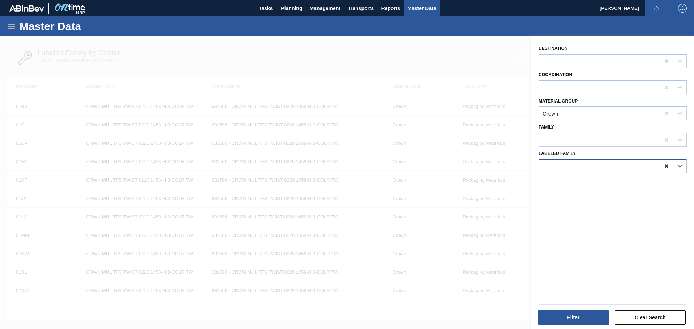
click at [663, 166] on icon at bounding box center [666, 166] width 7 height 7
click at [603, 115] on div "Crown" at bounding box center [599, 113] width 121 height 10
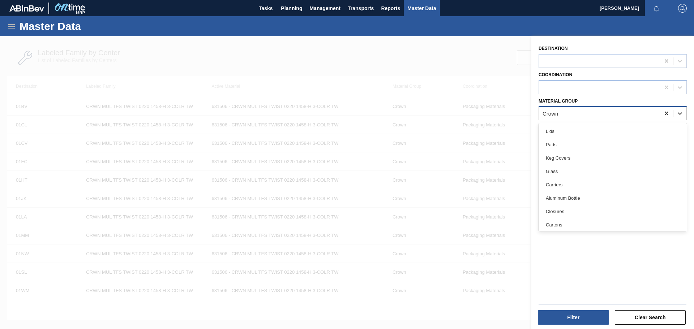
click at [661, 113] on div at bounding box center [666, 113] width 13 height 13
click at [623, 213] on div "Destination Coordination Material Group Family Labeled Family" at bounding box center [612, 183] width 163 height 295
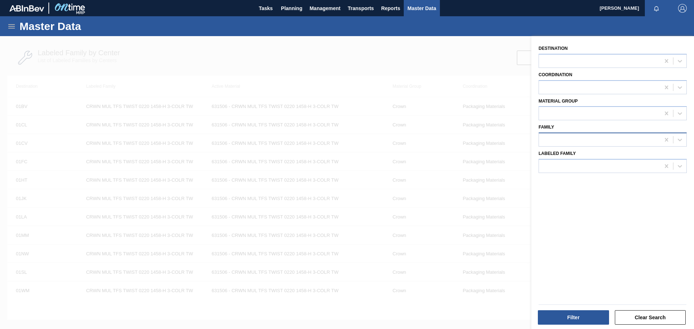
click at [646, 141] on div at bounding box center [599, 140] width 121 height 10
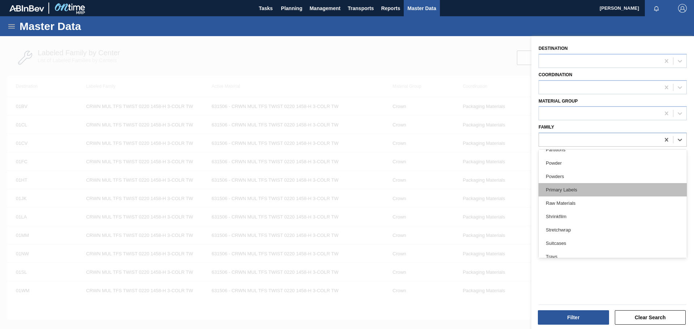
scroll to position [289, 0]
click at [627, 275] on div "Destination Coordination Material Group Family option Trays focused, 30 of 30. …" at bounding box center [612, 183] width 163 height 295
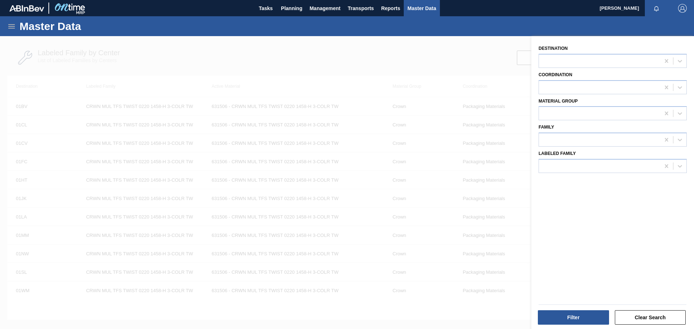
click at [10, 26] on icon at bounding box center [11, 26] width 9 height 9
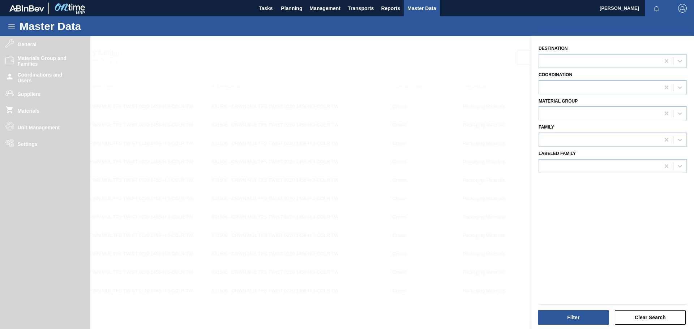
click at [25, 44] on div at bounding box center [347, 200] width 694 height 329
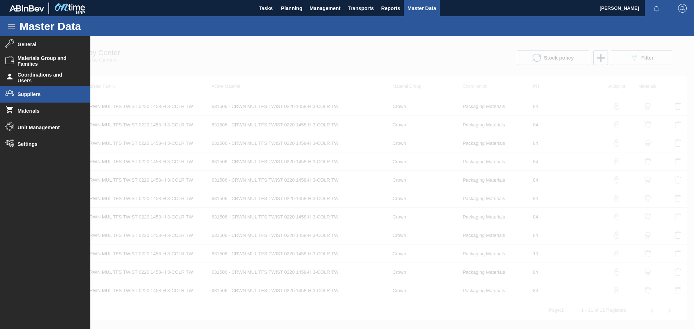
click at [35, 93] on span "Suppliers" at bounding box center [48, 94] width 60 height 6
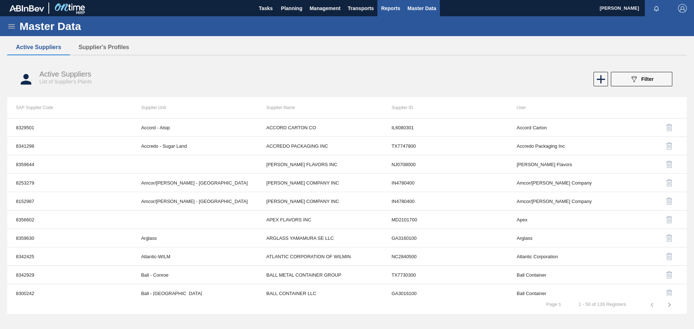
click at [388, 8] on span "Reports" at bounding box center [390, 8] width 19 height 9
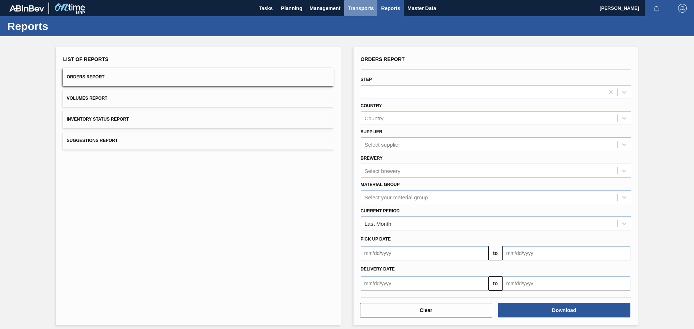
click at [365, 9] on span "Transports" at bounding box center [361, 8] width 26 height 9
click at [321, 9] on div at bounding box center [347, 164] width 694 height 329
click at [320, 8] on span "Management" at bounding box center [324, 8] width 31 height 9
click at [287, 7] on div at bounding box center [347, 164] width 694 height 329
click at [285, 8] on span "Planning" at bounding box center [291, 8] width 21 height 9
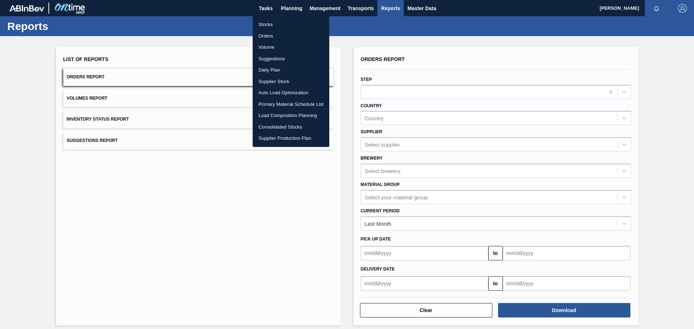
click at [262, 8] on div at bounding box center [347, 164] width 694 height 329
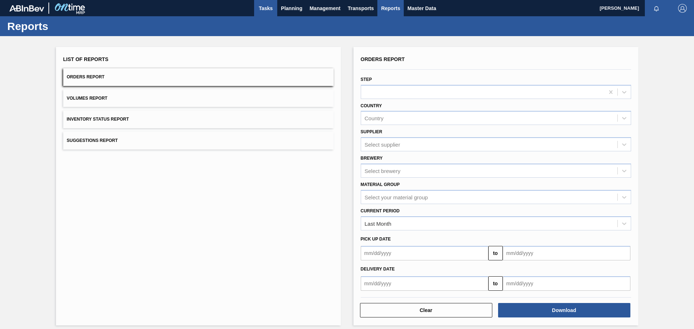
click at [263, 8] on span "Tasks" at bounding box center [266, 8] width 16 height 9
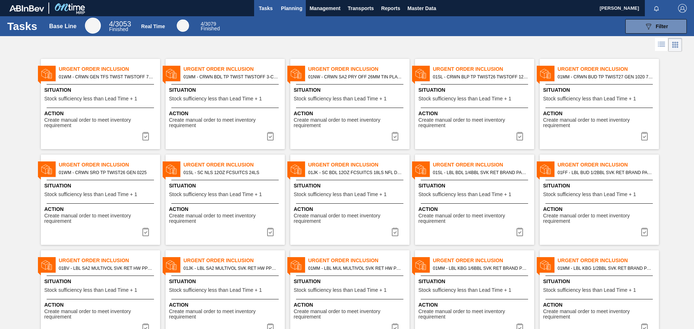
click at [284, 10] on span "Planning" at bounding box center [291, 8] width 21 height 9
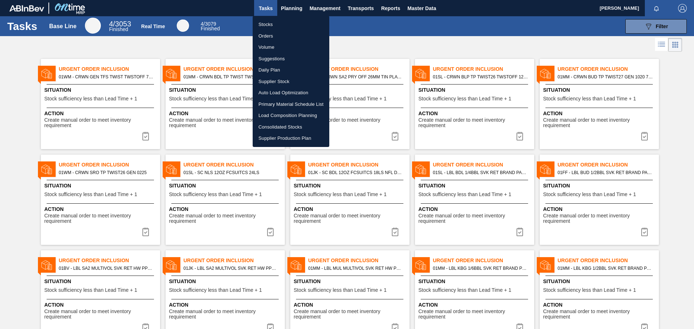
click at [271, 23] on li "Stocks" at bounding box center [291, 25] width 77 height 12
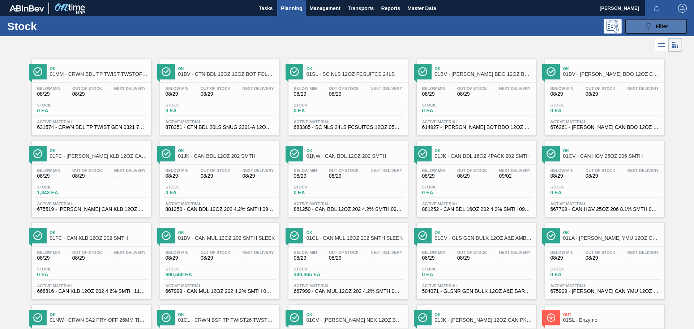
click at [636, 29] on button "089F7B8B-B2A5-4AFE-B5C0-19BA573D28AC Filter" at bounding box center [656, 26] width 61 height 14
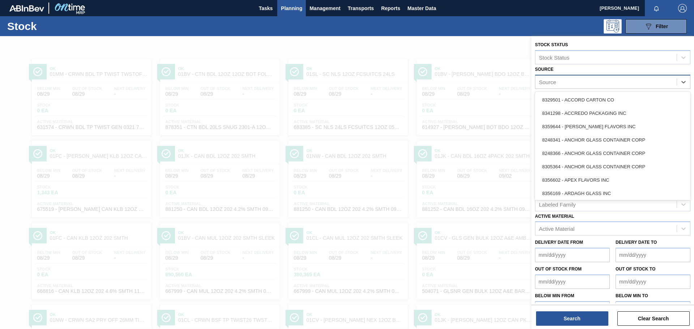
click at [662, 81] on div "Source" at bounding box center [605, 82] width 141 height 10
type input "pel"
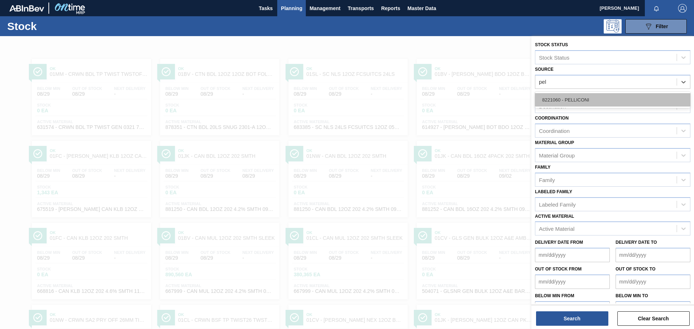
click at [585, 99] on div "8221060 - PELLICONI" at bounding box center [612, 99] width 155 height 13
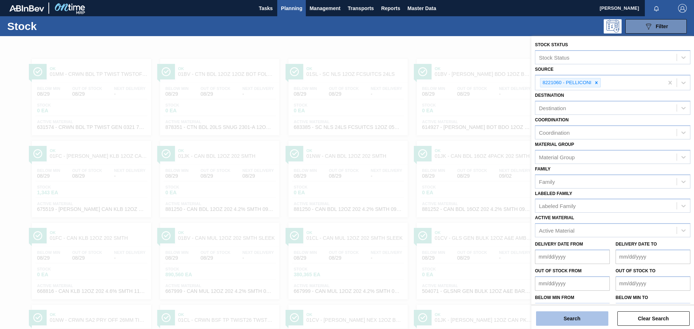
click at [584, 319] on button "Search" at bounding box center [572, 319] width 72 height 14
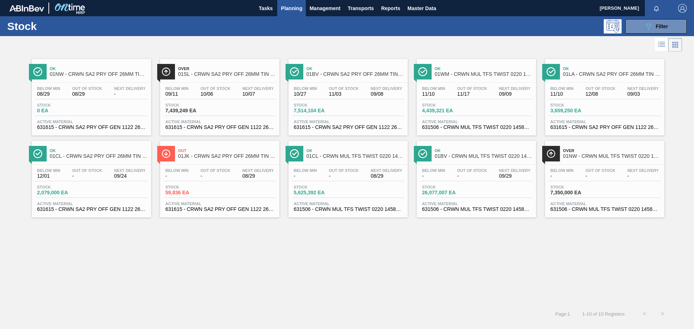
click at [469, 167] on div "Below Min - Out Of Stock - Next Delivery 09/29 Stock 26,077,007 EA Active Mater…" at bounding box center [476, 189] width 119 height 49
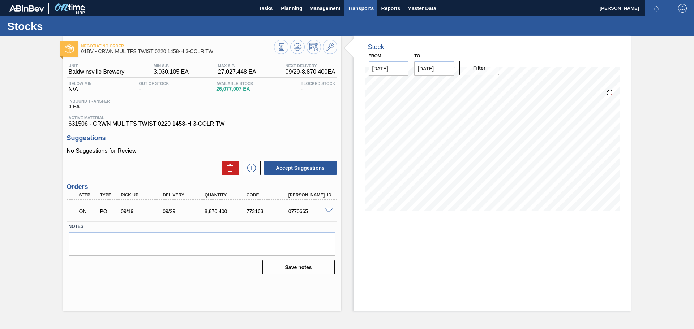
click at [359, 9] on span "Transports" at bounding box center [361, 8] width 26 height 9
click at [360, 36] on li "[GEOGRAPHIC_DATA]" at bounding box center [366, 36] width 61 height 12
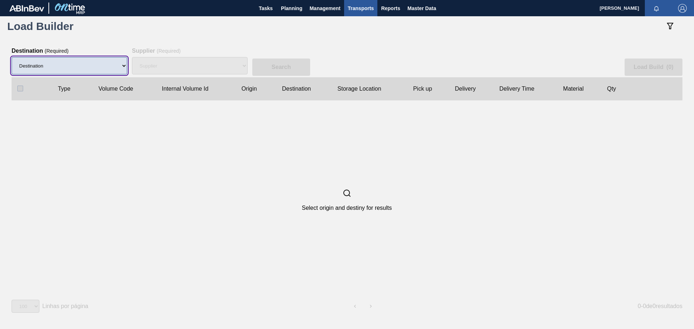
click at [114, 68] on select "Destination 01BV - Baldwinsville Brewery 01CL - Columbus Brewery 01CV - Carters…" at bounding box center [70, 65] width 116 height 17
select select "4"
click at [12, 57] on select "Destination 01BV - Baldwinsville Brewery 01CL - Columbus Brewery 01CV - Carters…" at bounding box center [70, 65] width 116 height 17
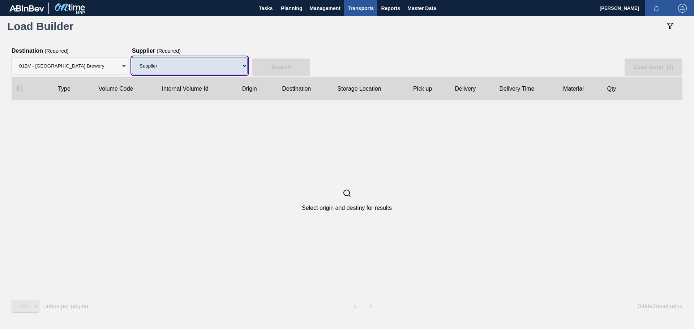
click at [189, 69] on select "Supplier 8329501 - ACCORD CARTON CO 8341298 - ACCREDO PACKAGING INC 8359644 - A…" at bounding box center [190, 65] width 116 height 17
select select "768"
click at [132, 57] on select "Supplier 8329501 - ACCORD CARTON CO 8341298 - ACCREDO PACKAGING INC 8359644 - A…" at bounding box center [190, 65] width 116 height 17
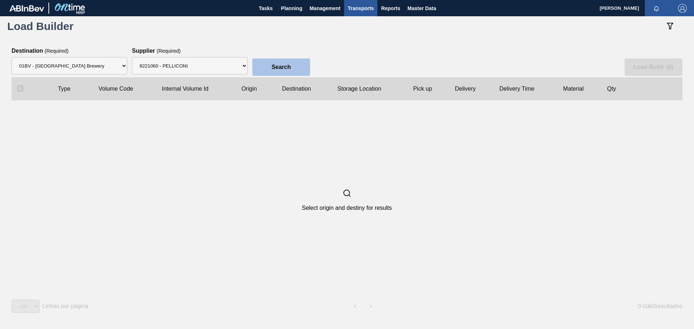
click at [0, 0] on slot "Search" at bounding box center [0, 0] width 0 height 0
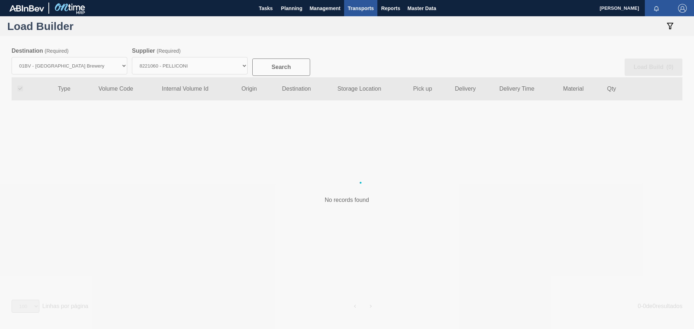
checkbox input "true"
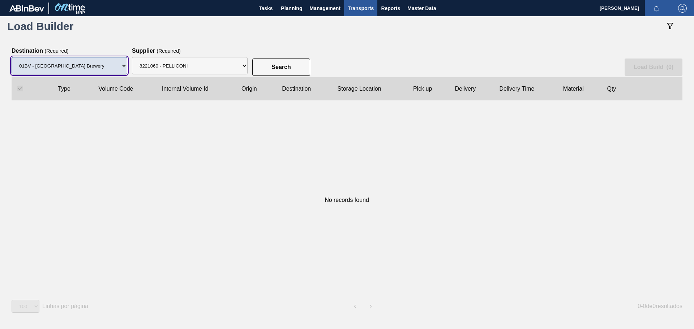
click at [108, 66] on select "Destination 01BV - Baldwinsville Brewery 01CL - Columbus Brewery 01CV - Carters…" at bounding box center [70, 65] width 116 height 17
click at [12, 57] on select "Destination 01BV - Baldwinsville Brewery 01CL - Columbus Brewery 01CV - Carters…" at bounding box center [70, 65] width 116 height 17
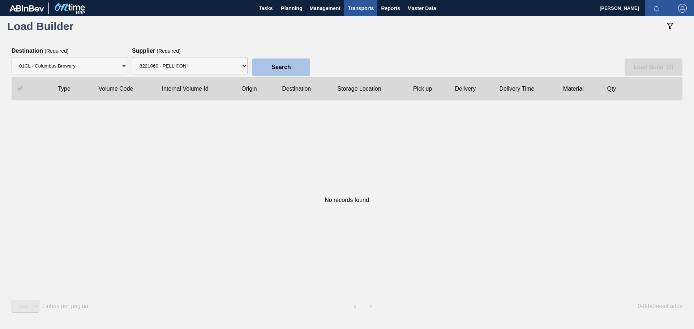
click at [0, 0] on slot "Search" at bounding box center [0, 0] width 0 height 0
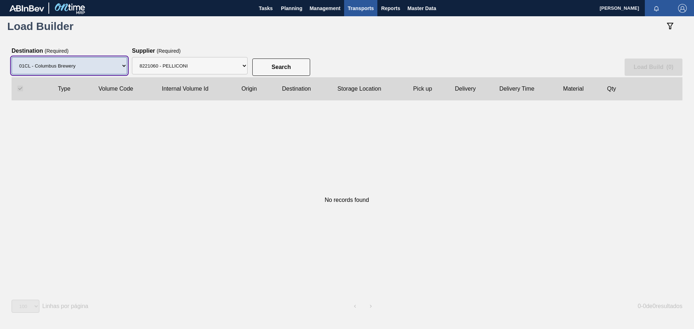
click at [119, 67] on select "Destination 01BV - Baldwinsville Brewery 01CL - Columbus Brewery 01CV - Carters…" at bounding box center [70, 65] width 116 height 17
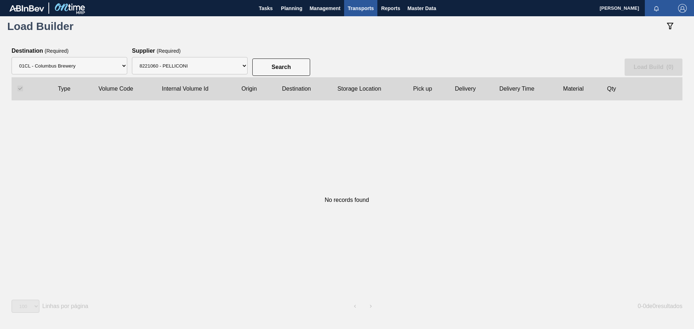
click at [214, 141] on div "No records found" at bounding box center [347, 200] width 671 height 199
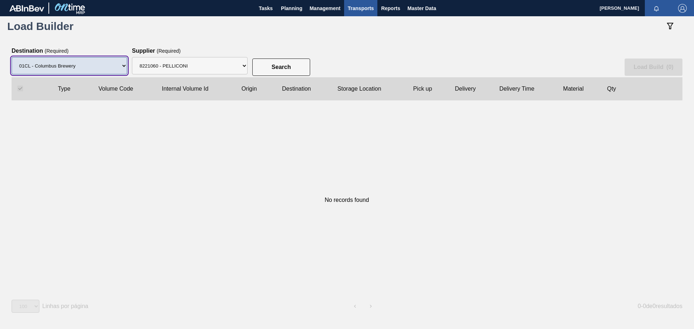
click at [119, 68] on select "Destination 01BV - Baldwinsville Brewery 01CL - Columbus Brewery 01CV - Carters…" at bounding box center [70, 65] width 116 height 17
click at [12, 57] on select "Destination 01BV - Baldwinsville Brewery 01CL - Columbus Brewery 01CV - Carters…" at bounding box center [70, 65] width 116 height 17
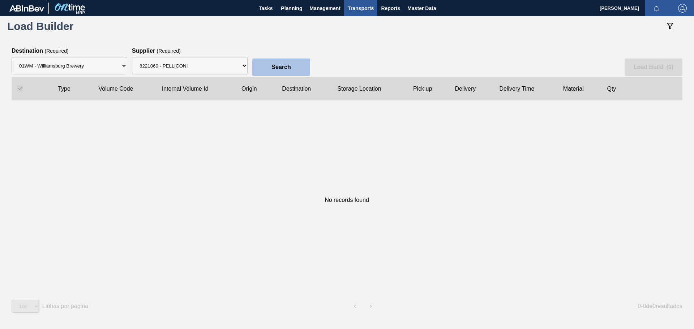
click at [0, 0] on slot "Search" at bounding box center [0, 0] width 0 height 0
click at [225, 149] on div "No records found" at bounding box center [347, 200] width 671 height 199
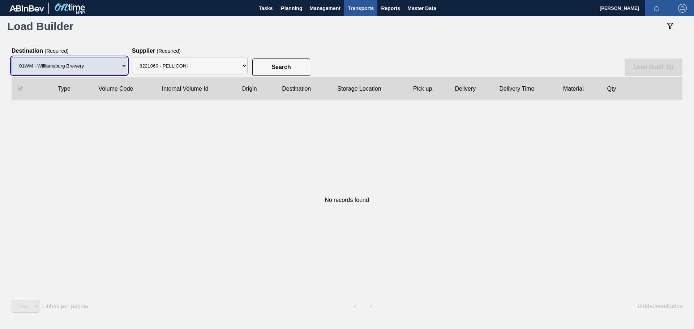
click at [110, 64] on select "Destination 01BV - Baldwinsville Brewery 01CL - Columbus Brewery 01CV - Carters…" at bounding box center [70, 65] width 116 height 17
click at [12, 57] on select "Destination 01BV - Baldwinsville Brewery 01CL - Columbus Brewery 01CV - Carters…" at bounding box center [70, 65] width 116 height 17
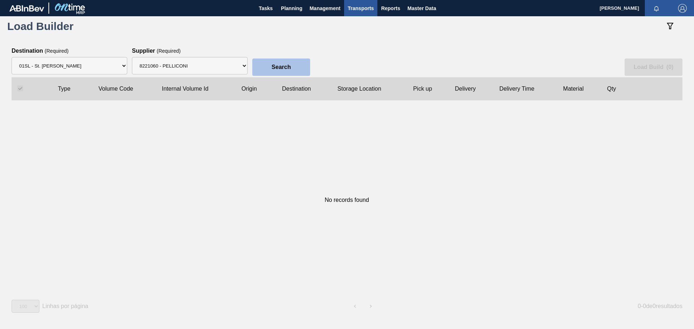
click at [0, 0] on slot "Search" at bounding box center [0, 0] width 0 height 0
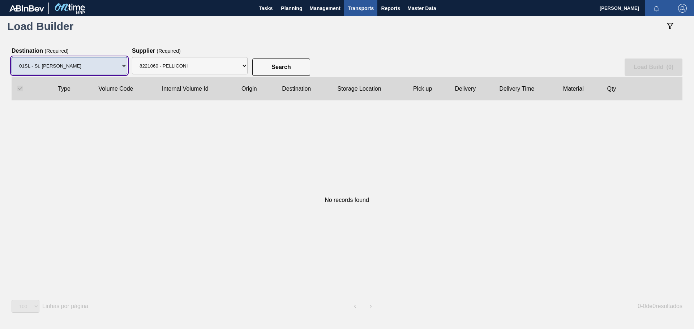
click at [111, 66] on select "Destination 01BV - Baldwinsville Brewery 01CL - Columbus Brewery 01CV - Carters…" at bounding box center [70, 65] width 116 height 17
select select "4"
click at [12, 57] on select "Destination 01BV - Baldwinsville Brewery 01CL - Columbus Brewery 01CV - Carters…" at bounding box center [70, 65] width 116 height 17
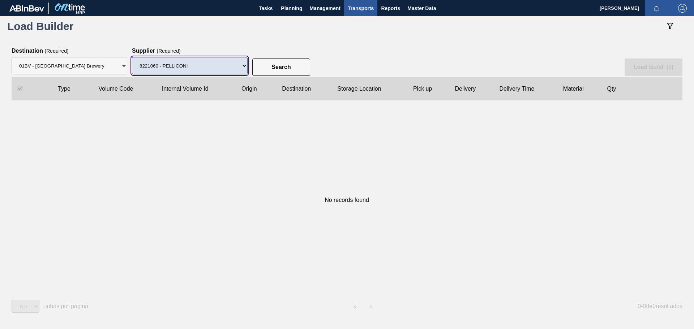
click at [183, 63] on select "Supplier 8329501 - ACCORD CARTON CO 8341298 - ACCREDO PACKAGING INC 8359644 - A…" at bounding box center [190, 65] width 116 height 17
select select "803"
click at [132, 57] on select "Supplier 8329501 - ACCORD CARTON CO 8341298 - ACCREDO PACKAGING INC 8359644 - A…" at bounding box center [190, 65] width 116 height 17
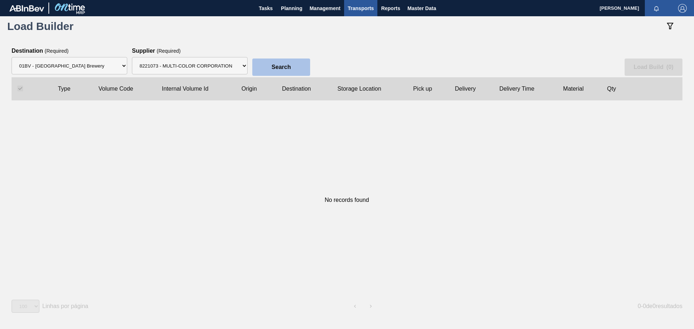
click at [266, 66] on button "Search" at bounding box center [281, 67] width 58 height 17
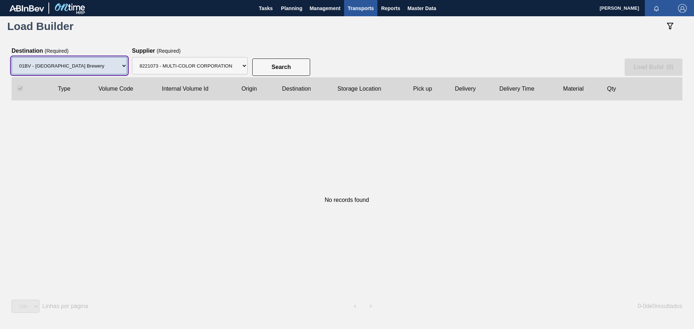
click at [116, 68] on select "Destination 01BV - Baldwinsville Brewery 01CL - Columbus Brewery 01CV - Carters…" at bounding box center [70, 65] width 116 height 17
select select "1"
click at [12, 57] on select "Destination 01BV - Baldwinsville Brewery 01CL - Columbus Brewery 01CV - Carters…" at bounding box center [70, 65] width 116 height 17
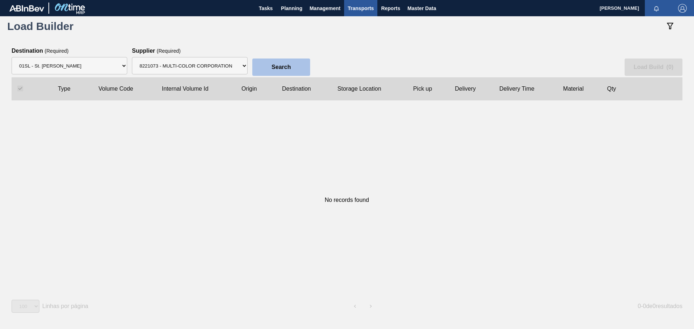
click at [0, 0] on slot "Search" at bounding box center [0, 0] width 0 height 0
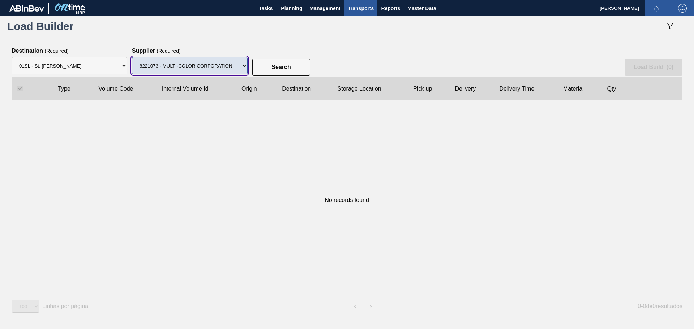
click at [238, 68] on select "Supplier 8329501 - ACCORD CARTON CO 8341298 - ACCREDO PACKAGING INC 8359644 - A…" at bounding box center [190, 65] width 116 height 17
select select "1973"
click at [132, 57] on select "Supplier 8329501 - ACCORD CARTON CO 8341298 - ACCREDO PACKAGING INC 8359644 - A…" at bounding box center [190, 65] width 116 height 17
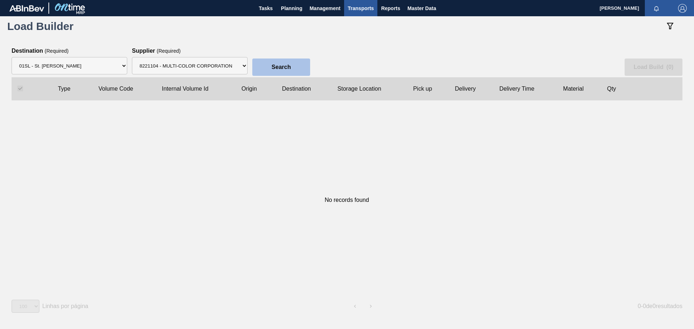
click at [267, 67] on button "Search" at bounding box center [281, 67] width 58 height 17
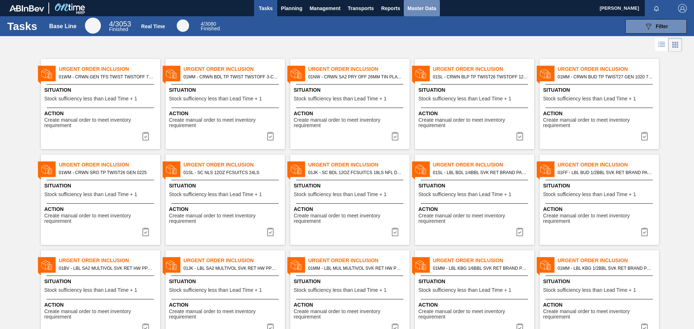
click at [413, 11] on span "Master Data" at bounding box center [421, 8] width 29 height 9
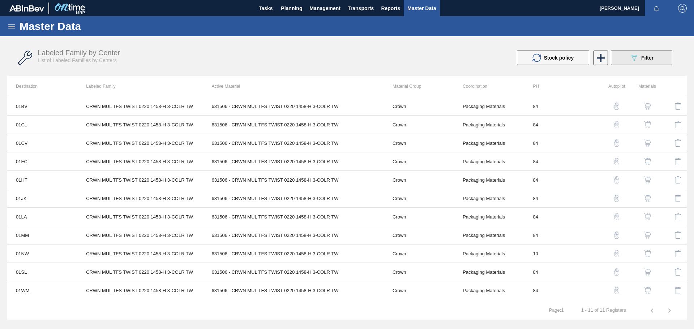
click at [634, 57] on icon "089F7B8B-B2A5-4AFE-B5C0-19BA573D28AC" at bounding box center [634, 58] width 9 height 9
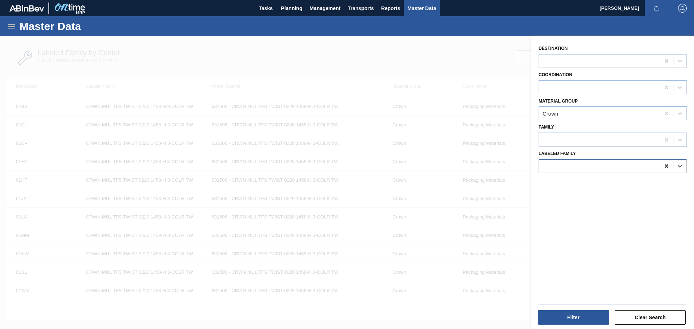
click at [663, 167] on icon at bounding box center [666, 166] width 7 height 7
click at [585, 315] on button "Filter" at bounding box center [573, 318] width 71 height 14
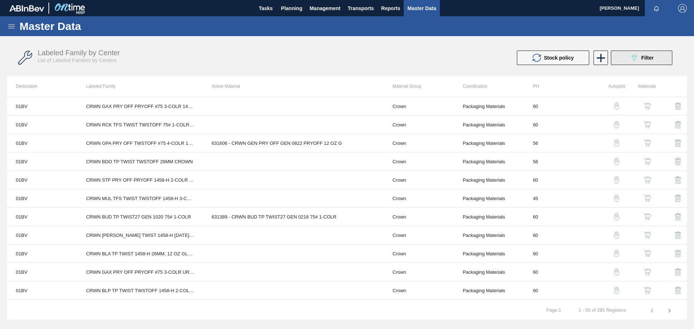
click at [624, 60] on button "089F7B8B-B2A5-4AFE-B5C0-19BA573D28AC Filter" at bounding box center [641, 58] width 61 height 14
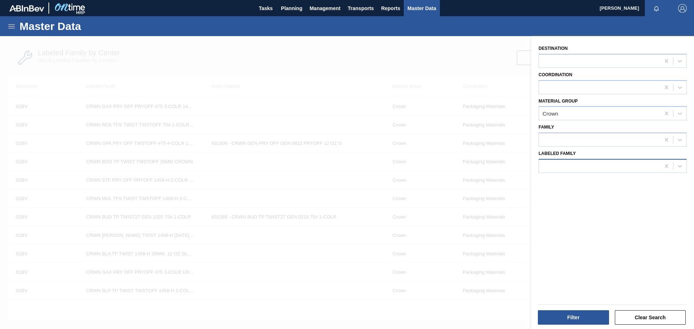
click at [658, 167] on div at bounding box center [599, 166] width 121 height 10
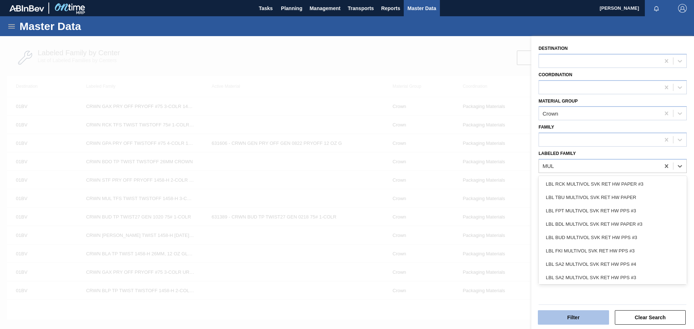
type Family "MUL"
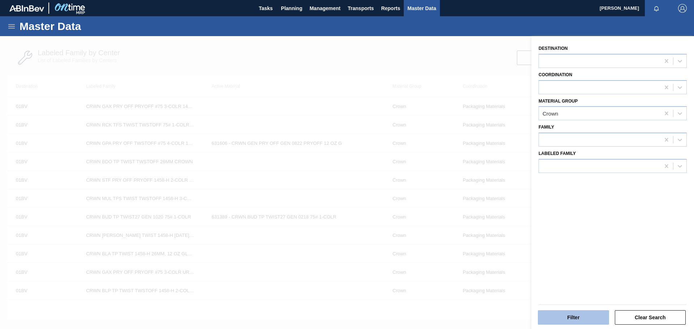
click at [575, 314] on button "Filter" at bounding box center [573, 318] width 71 height 14
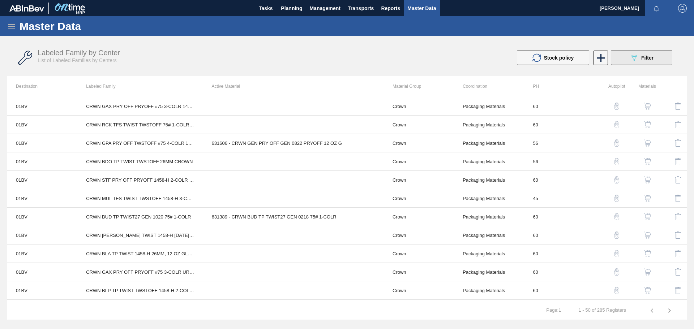
click at [635, 59] on icon "089F7B8B-B2A5-4AFE-B5C0-19BA573D28AC" at bounding box center [634, 58] width 9 height 9
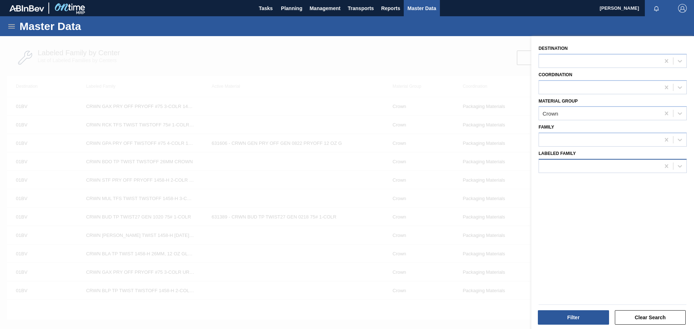
click at [583, 163] on div at bounding box center [599, 166] width 121 height 10
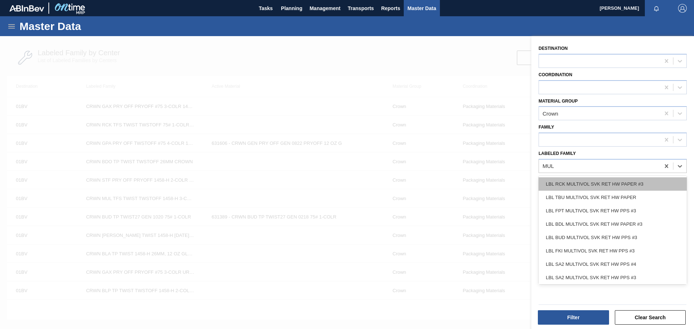
type Family "MUL"
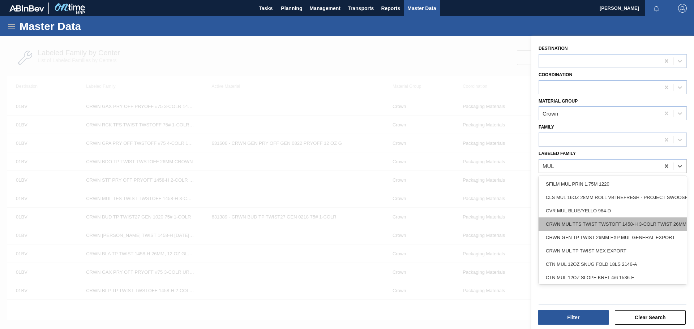
click at [585, 225] on div "CRWN MUL TFS TWIST TWSTOFF 1458-H 3-COLR TWIST 26MM" at bounding box center [613, 224] width 148 height 13
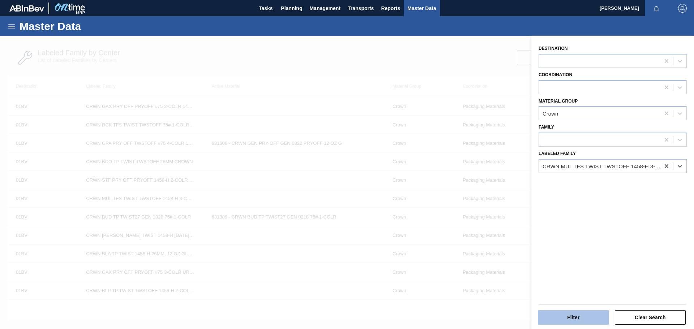
click at [577, 317] on button "Filter" at bounding box center [573, 318] width 71 height 14
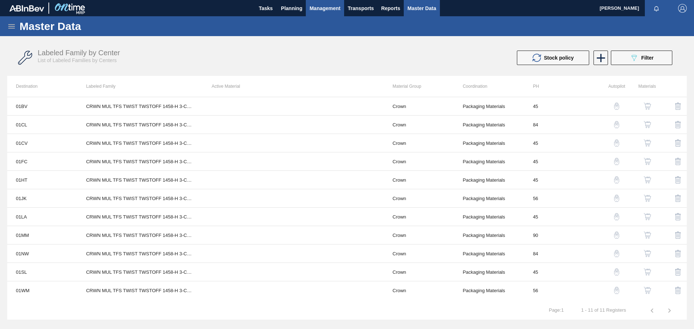
click at [325, 9] on span "Management" at bounding box center [324, 8] width 31 height 9
click at [284, 8] on div at bounding box center [347, 164] width 694 height 329
click at [288, 7] on span "Planning" at bounding box center [291, 8] width 21 height 9
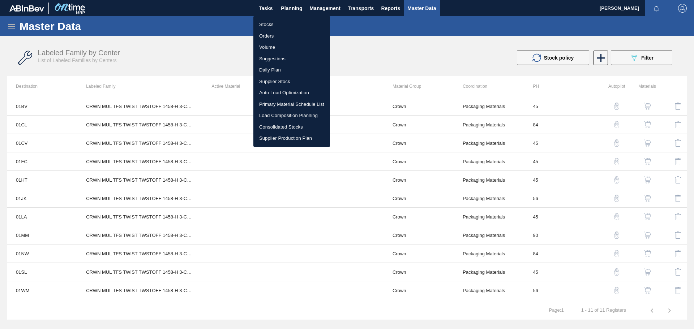
click at [279, 70] on li "Daily Plan" at bounding box center [291, 70] width 77 height 12
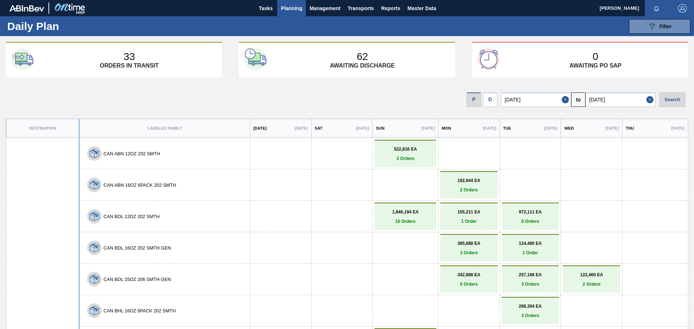
click at [290, 9] on span "Planning" at bounding box center [291, 8] width 21 height 9
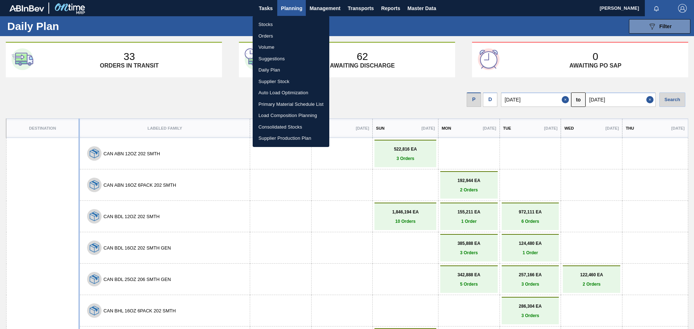
click at [283, 82] on li "Supplier Stock" at bounding box center [291, 82] width 77 height 12
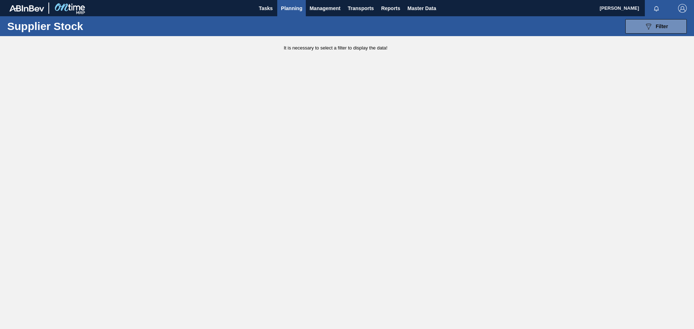
click at [290, 9] on span "Planning" at bounding box center [291, 8] width 21 height 9
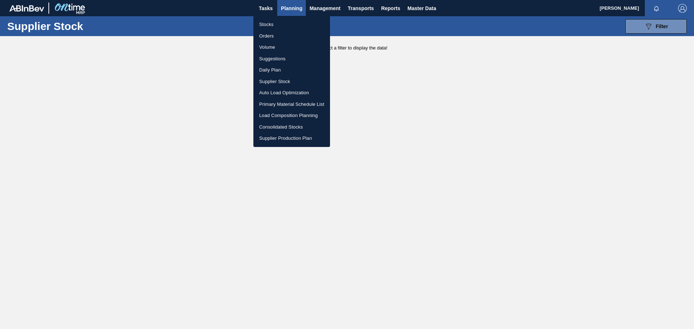
click at [286, 8] on div at bounding box center [347, 164] width 694 height 329
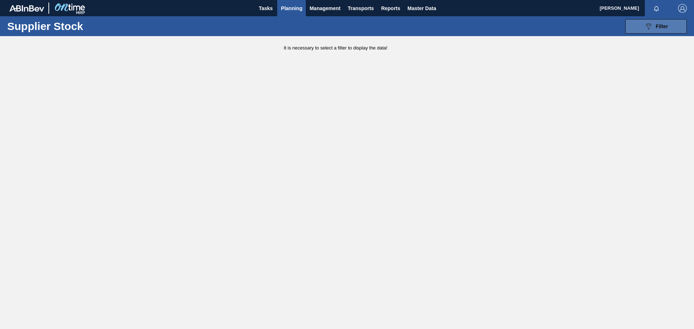
click at [662, 31] on button "089F7B8B-B2A5-4AFE-B5C0-19BA573D28AC Filter" at bounding box center [656, 26] width 61 height 14
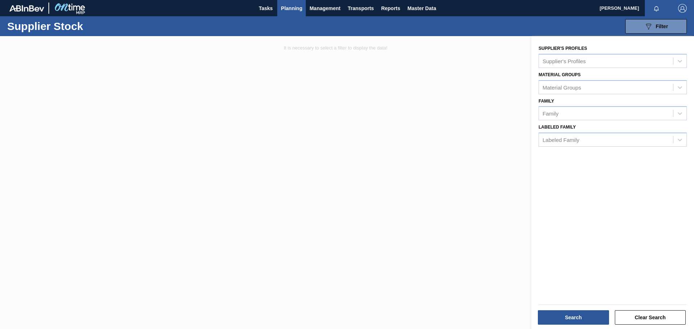
click at [445, 87] on div at bounding box center [347, 200] width 694 height 329
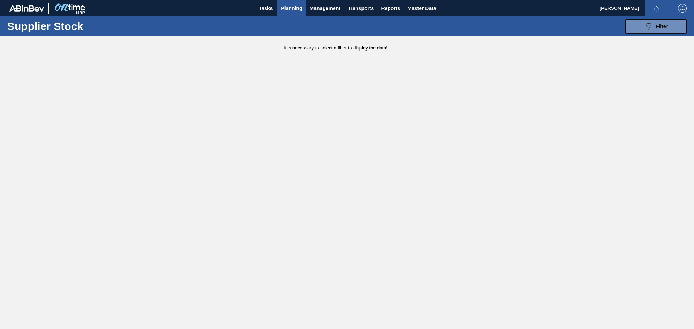
click at [293, 9] on span "Planning" at bounding box center [291, 8] width 21 height 9
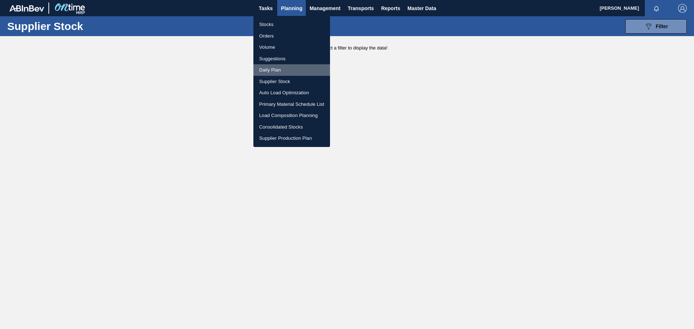
click at [276, 72] on li "Daily Plan" at bounding box center [291, 70] width 77 height 12
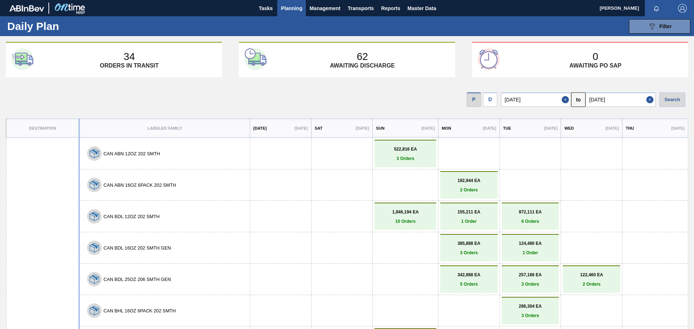
click at [286, 8] on span "Planning" at bounding box center [291, 8] width 21 height 9
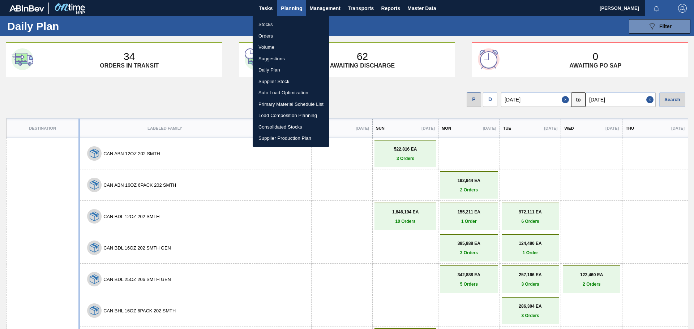
click at [261, 6] on div at bounding box center [347, 164] width 694 height 329
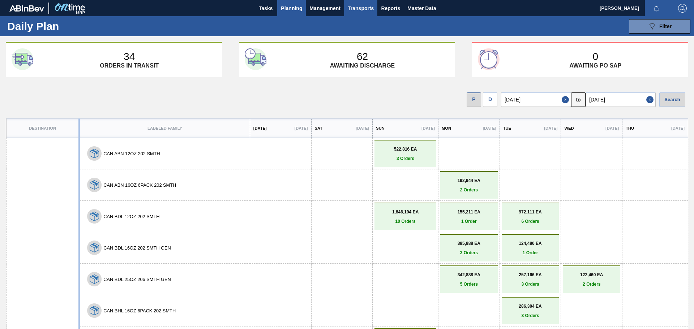
click at [350, 10] on span "Transports" at bounding box center [361, 8] width 26 height 9
click at [355, 36] on li "[GEOGRAPHIC_DATA]" at bounding box center [365, 36] width 61 height 12
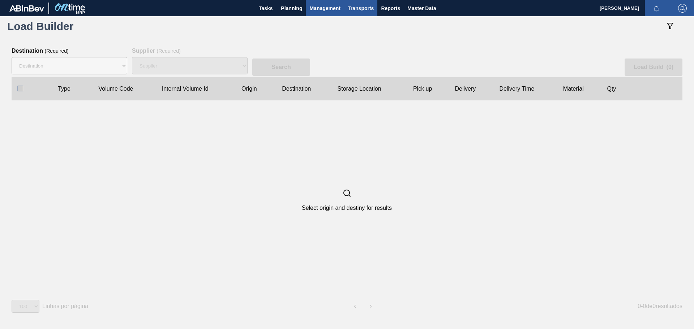
click at [324, 10] on span "Management" at bounding box center [324, 8] width 31 height 9
click at [324, 9] on div at bounding box center [347, 164] width 694 height 329
click at [298, 7] on span "Planning" at bounding box center [291, 8] width 21 height 9
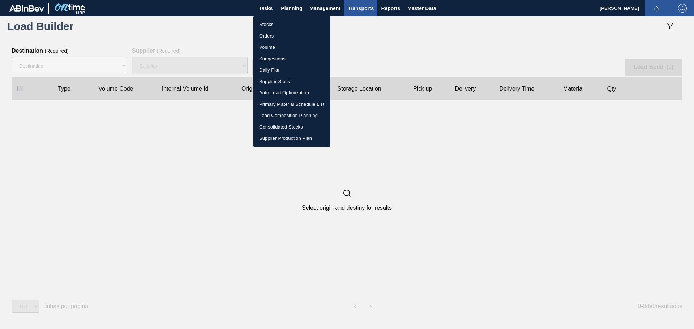
click at [202, 26] on div at bounding box center [347, 164] width 694 height 329
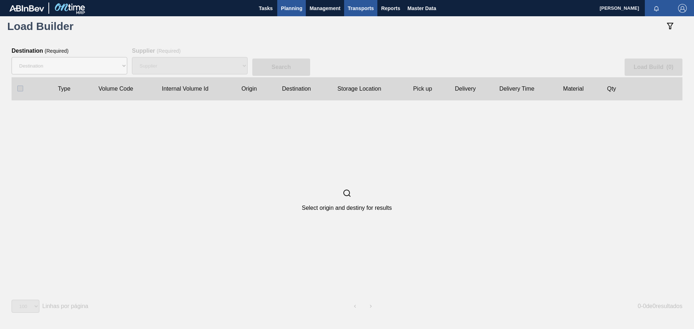
click at [293, 9] on span "Planning" at bounding box center [291, 8] width 21 height 9
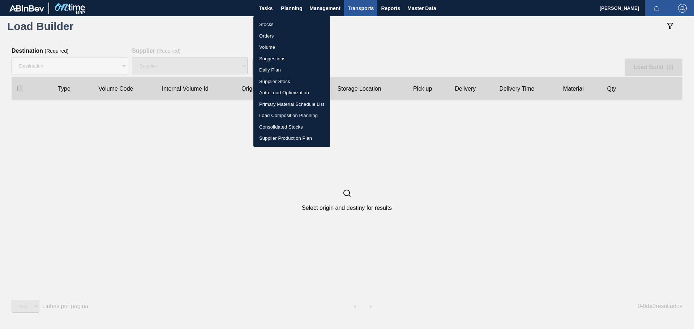
click at [265, 7] on div at bounding box center [347, 164] width 694 height 329
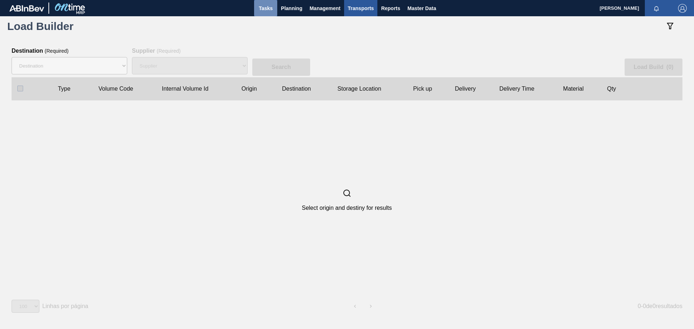
click at [267, 8] on span "Tasks" at bounding box center [266, 8] width 16 height 9
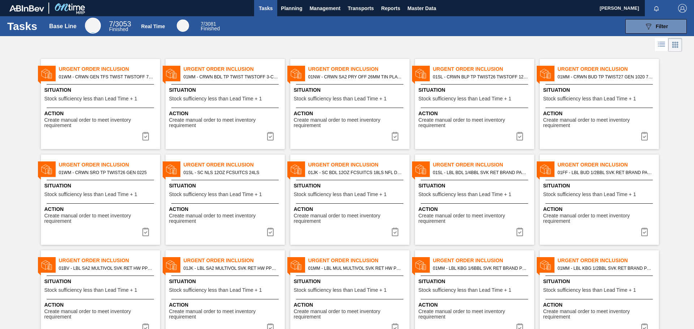
click at [347, 261] on span "Urgent Order Inclusion" at bounding box center [358, 261] width 101 height 8
